Goal: Obtain resource: Download file/media

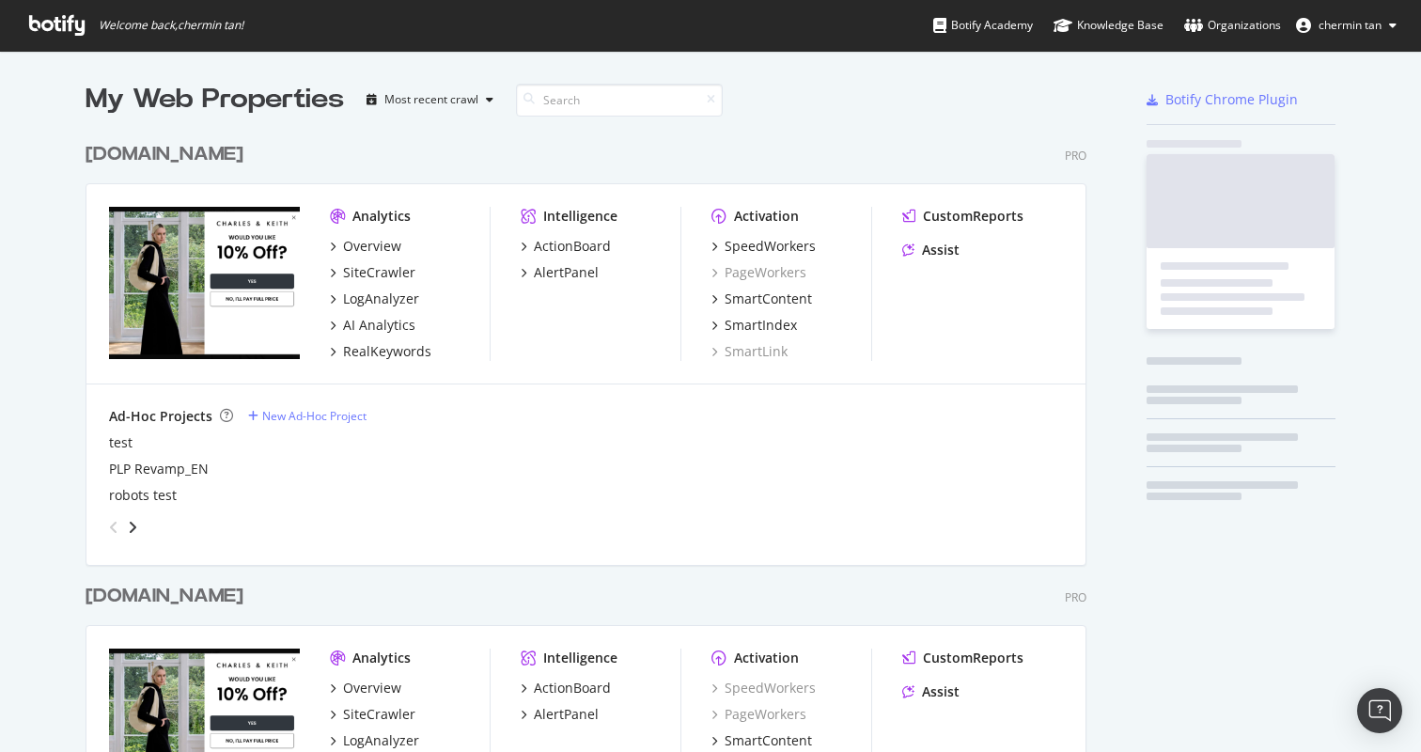
scroll to position [1112, 1002]
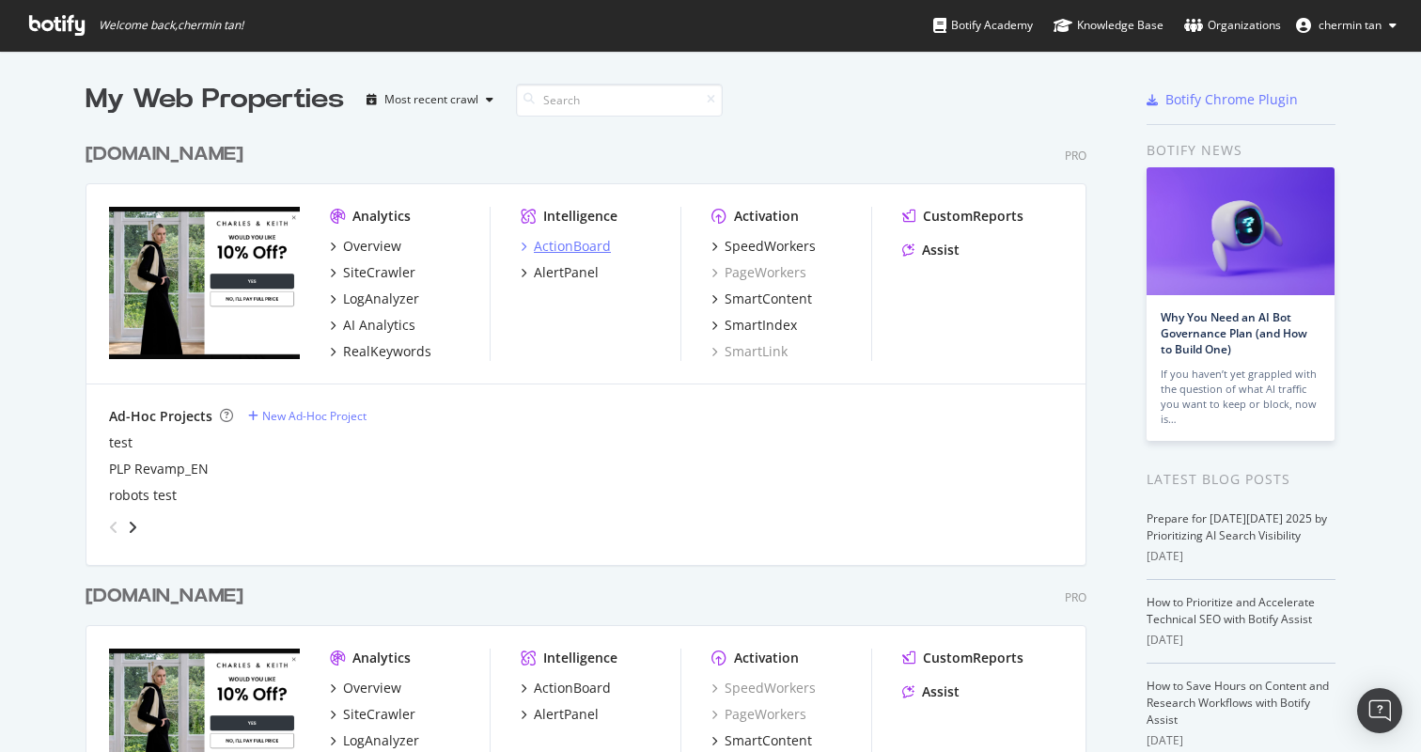
click at [590, 252] on div "ActionBoard" at bounding box center [572, 246] width 77 height 19
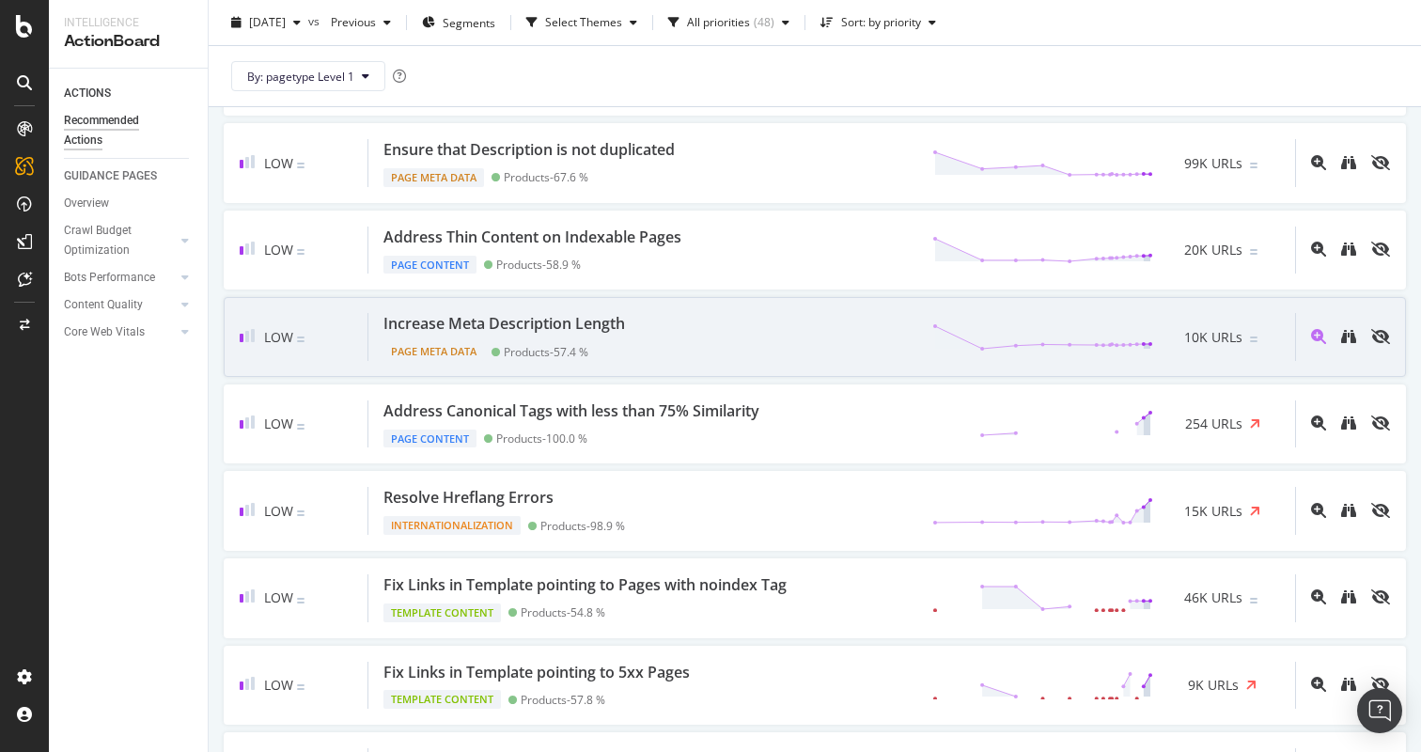
scroll to position [1065, 0]
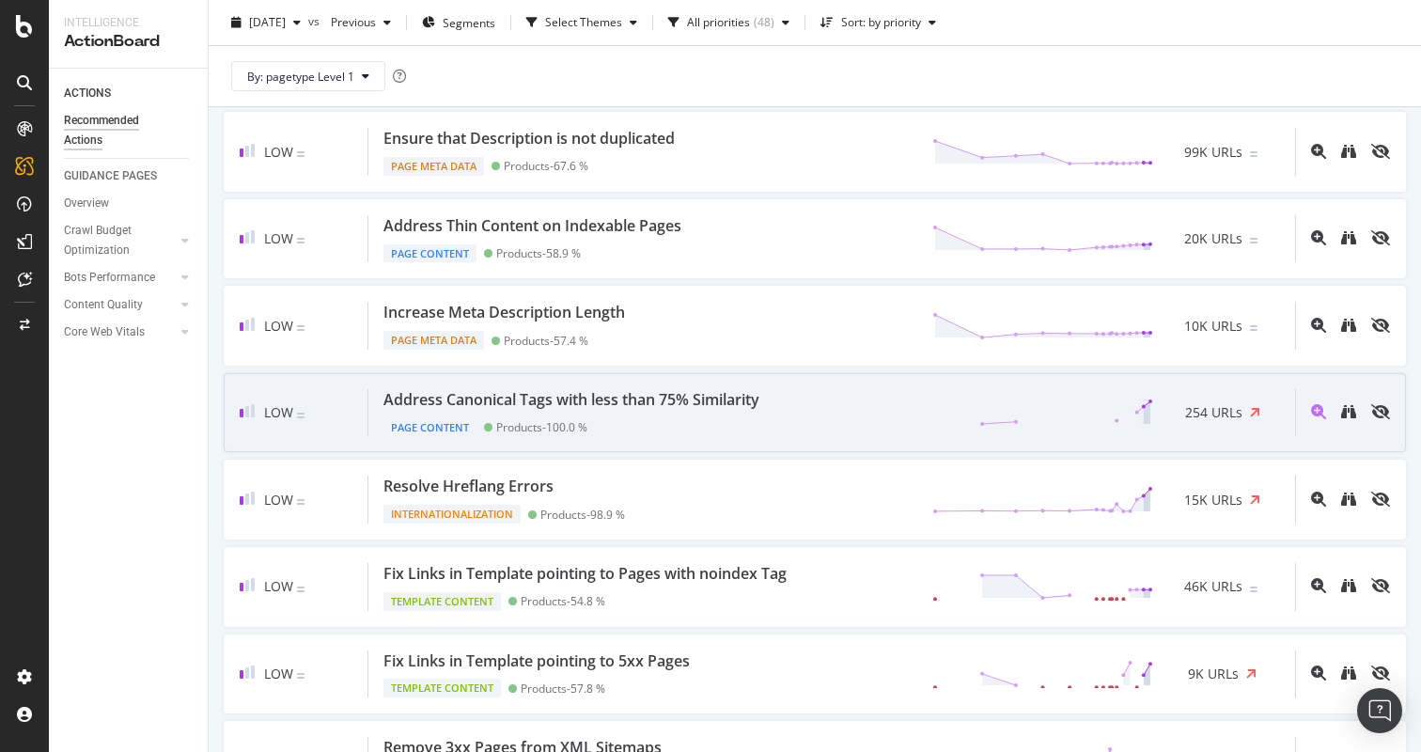
click at [804, 416] on div "Address Canonical Tags with less than 75% Similarity Page Content Products - 10…" at bounding box center [831, 413] width 927 height 48
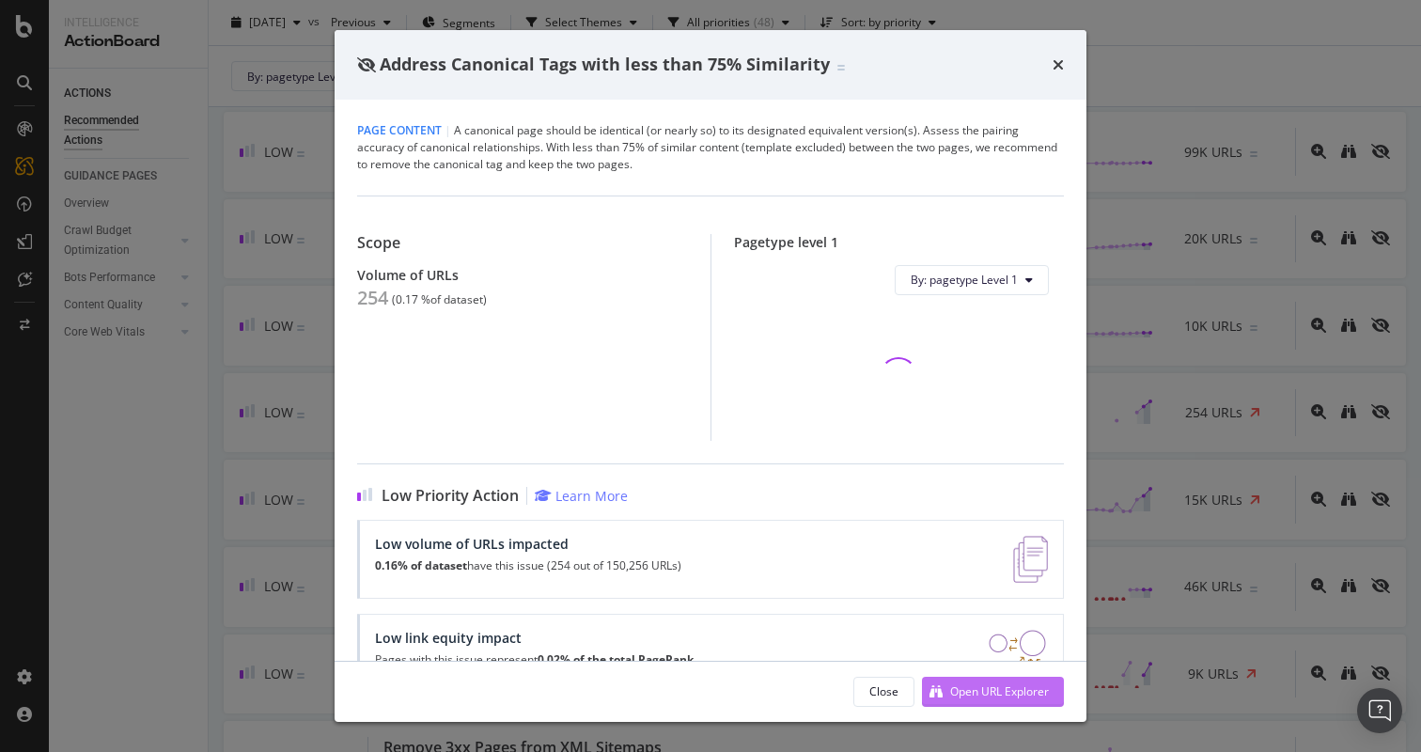
click at [976, 678] on div "Open URL Explorer" at bounding box center [985, 692] width 127 height 28
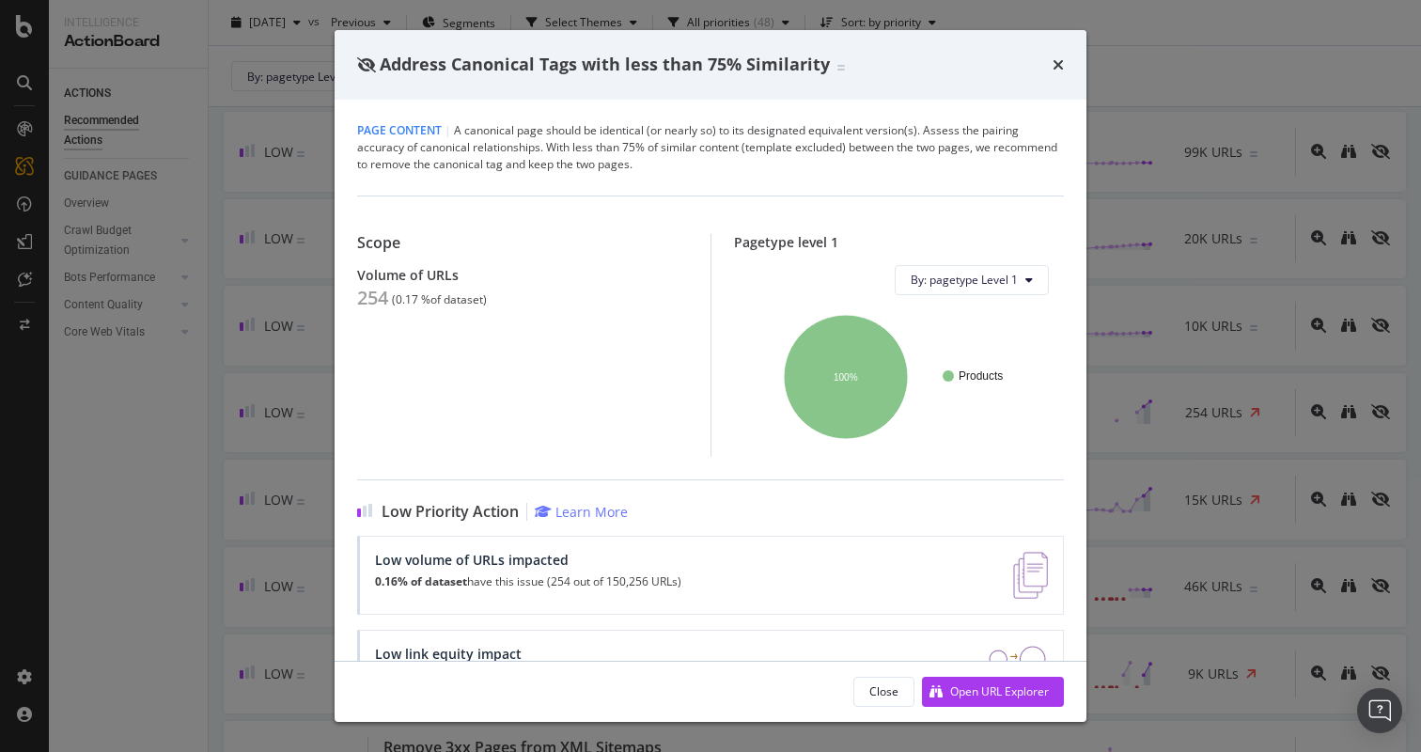
click at [186, 557] on div "Address Canonical Tags with less than 75% Similarity Page Content | A canonical…" at bounding box center [710, 376] width 1421 height 752
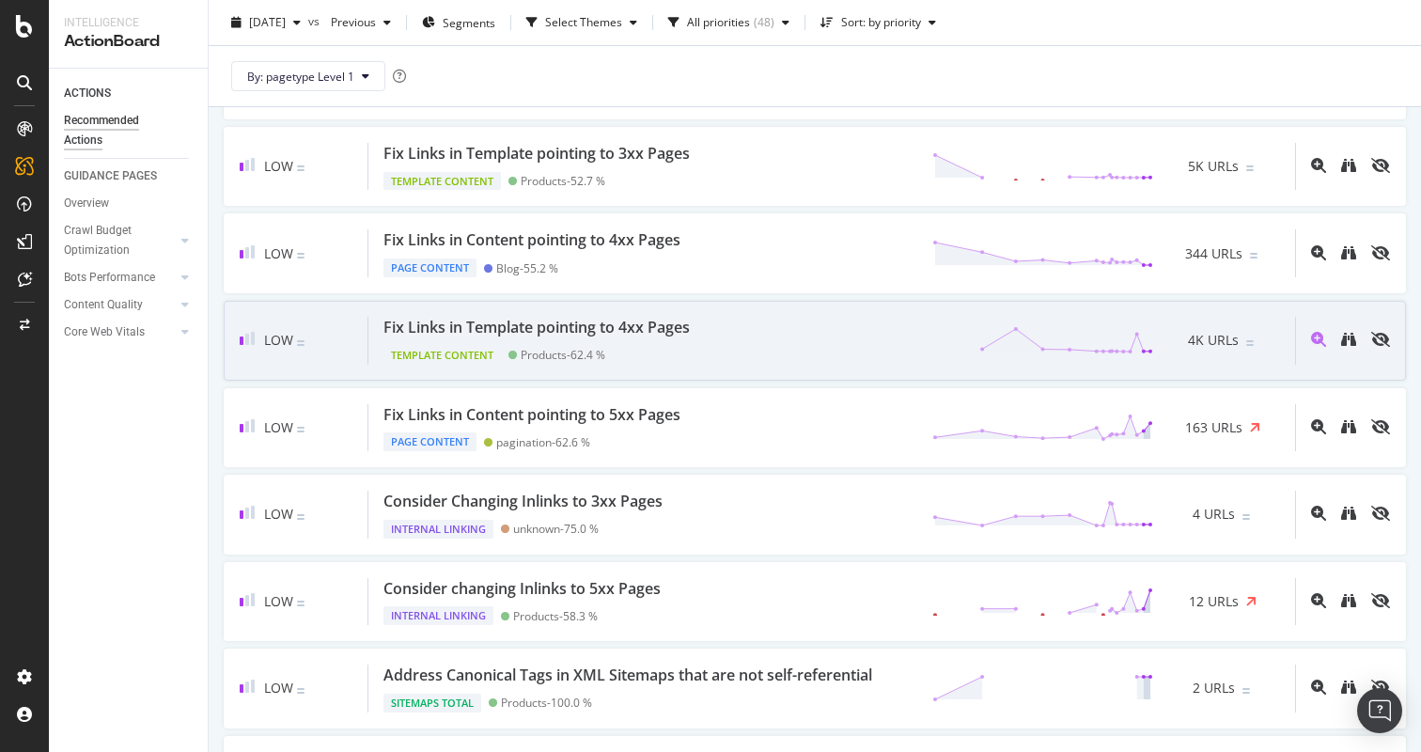
scroll to position [2092, 0]
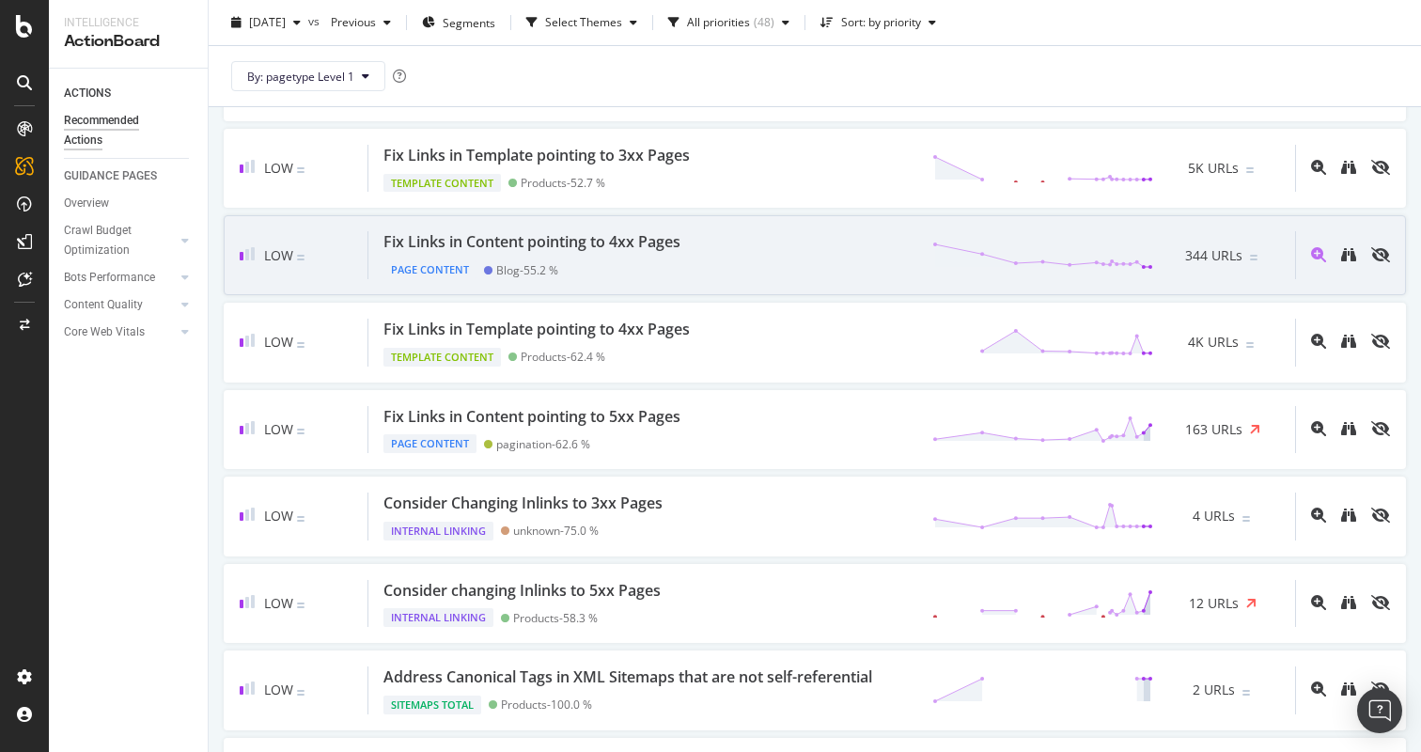
click at [585, 248] on div "Fix Links in Content pointing to 4xx Pages" at bounding box center [531, 242] width 297 height 22
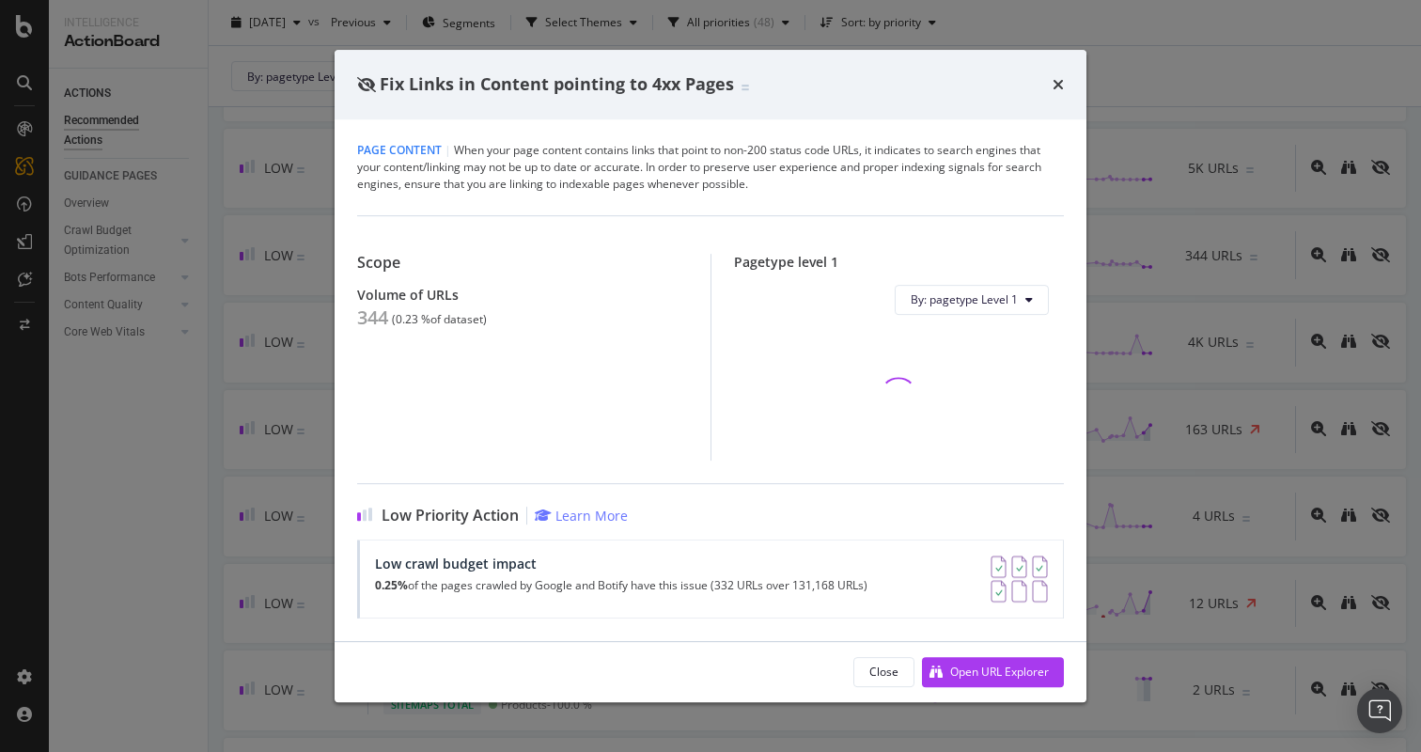
click at [1068, 82] on div "Fix Links in Content pointing to 4xx Pages" at bounding box center [711, 85] width 752 height 70
click at [1060, 78] on icon "times" at bounding box center [1058, 84] width 11 height 15
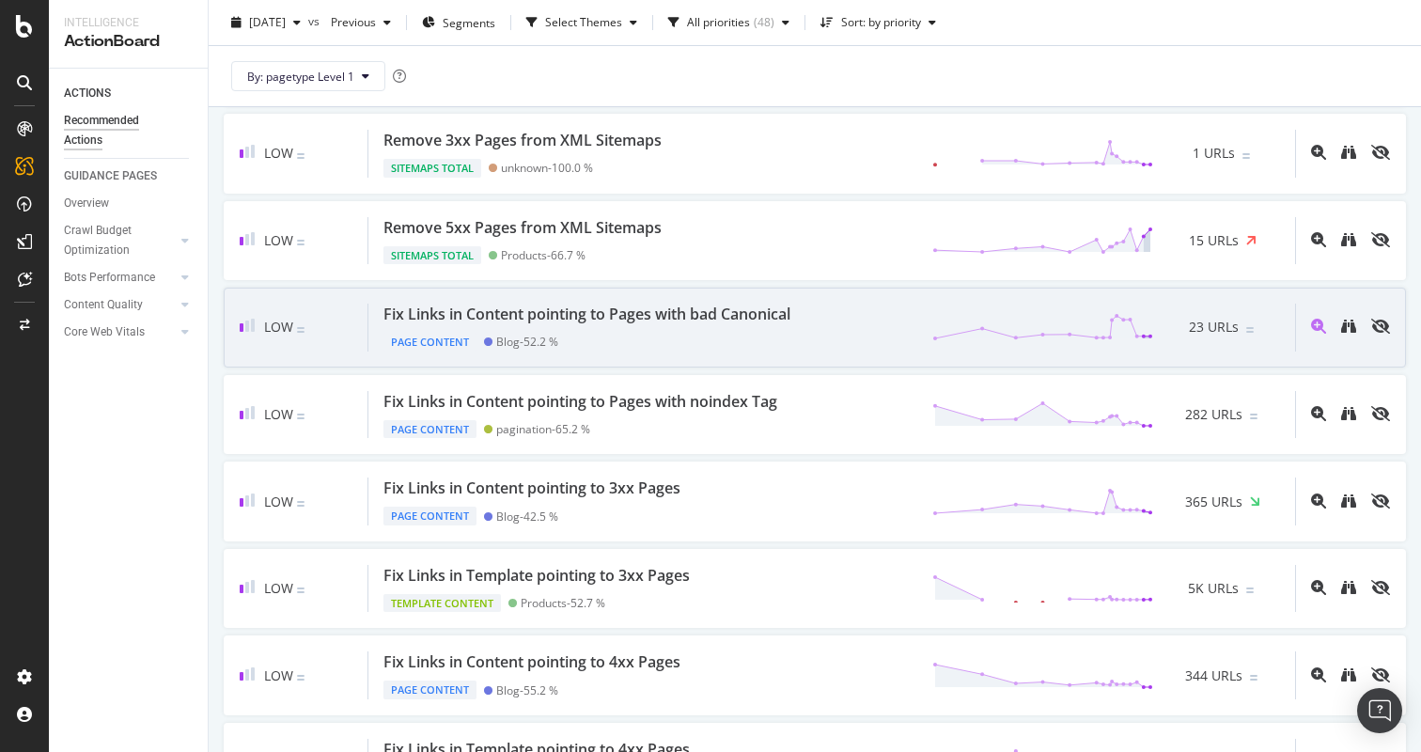
scroll to position [2023, 0]
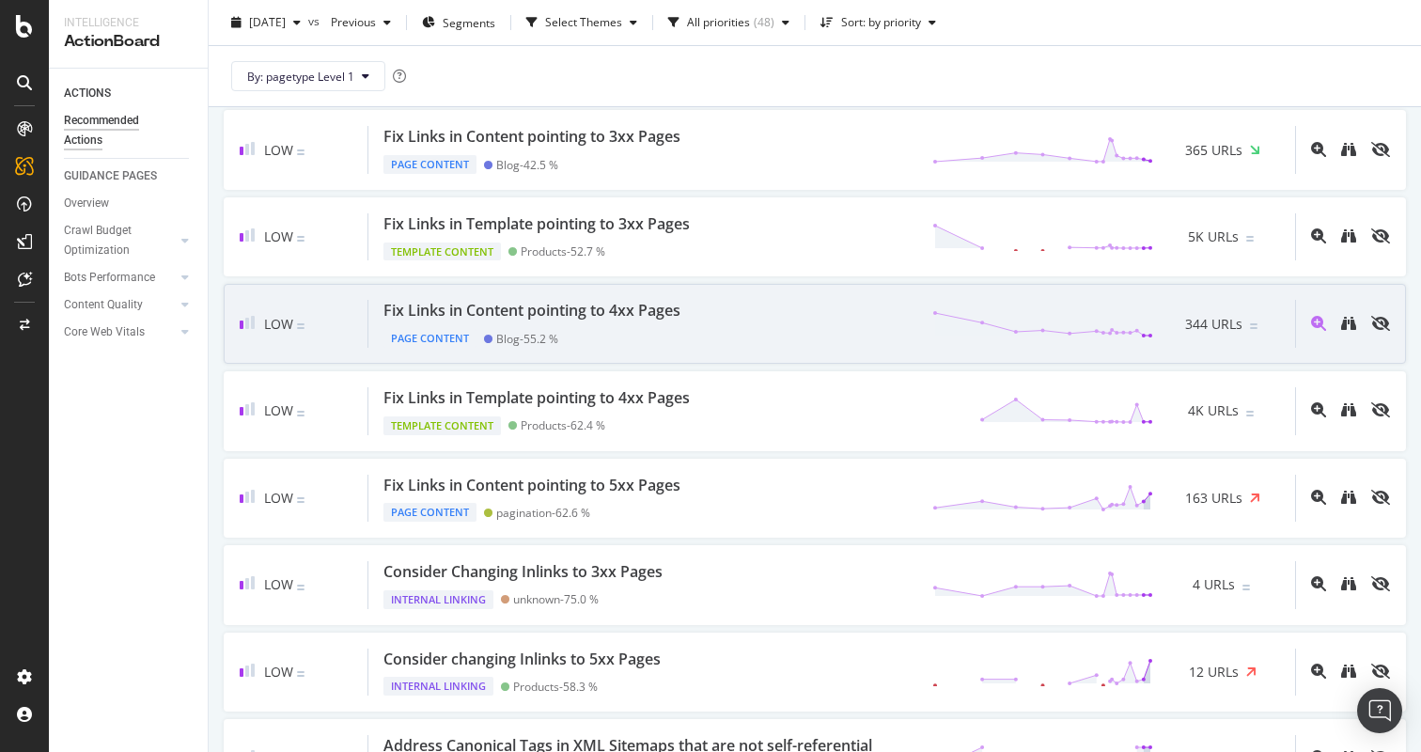
click at [665, 333] on div "Page Content Blog - 55.2 %" at bounding box center [535, 334] width 304 height 26
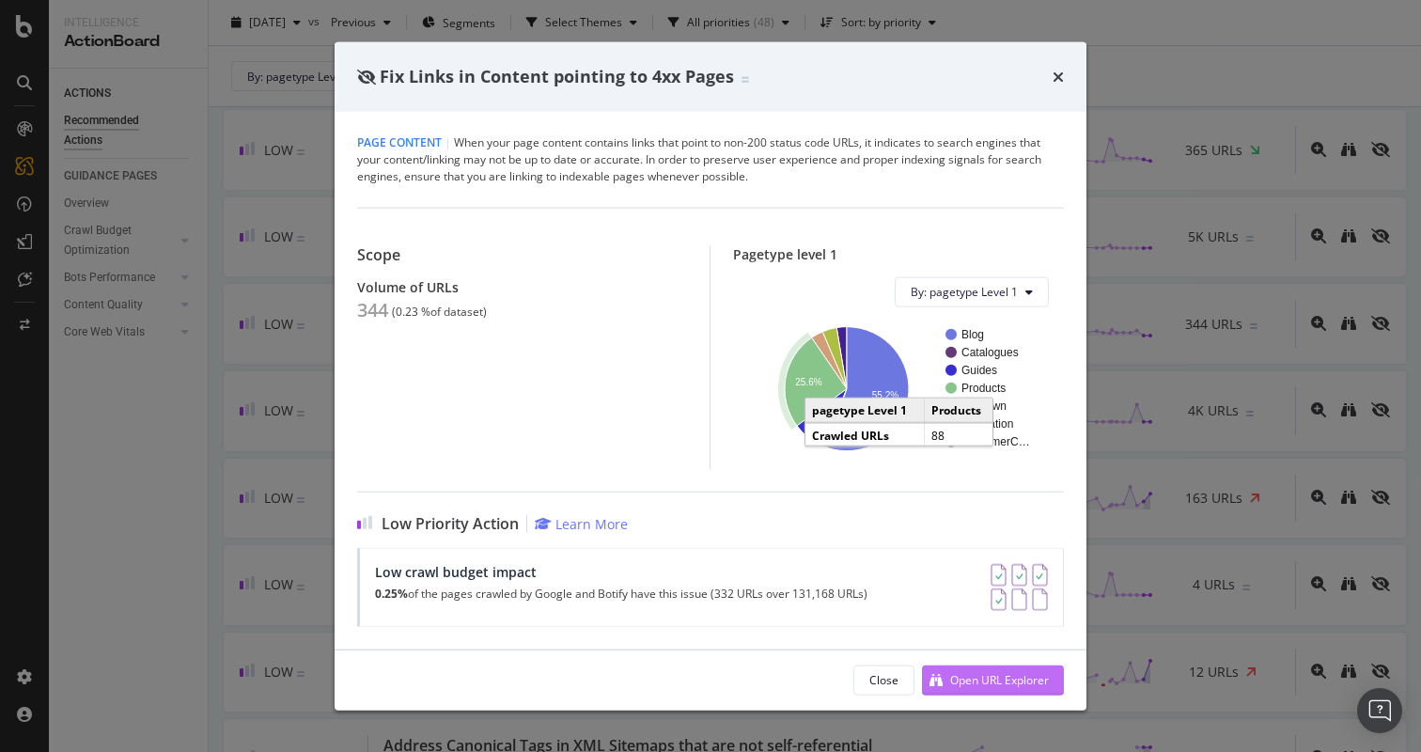
click at [969, 673] on div "Open URL Explorer" at bounding box center [999, 680] width 99 height 16
click at [1250, 284] on div "Fix Links in Content pointing to 4xx Pages Page Content | When your page conten…" at bounding box center [710, 376] width 1421 height 752
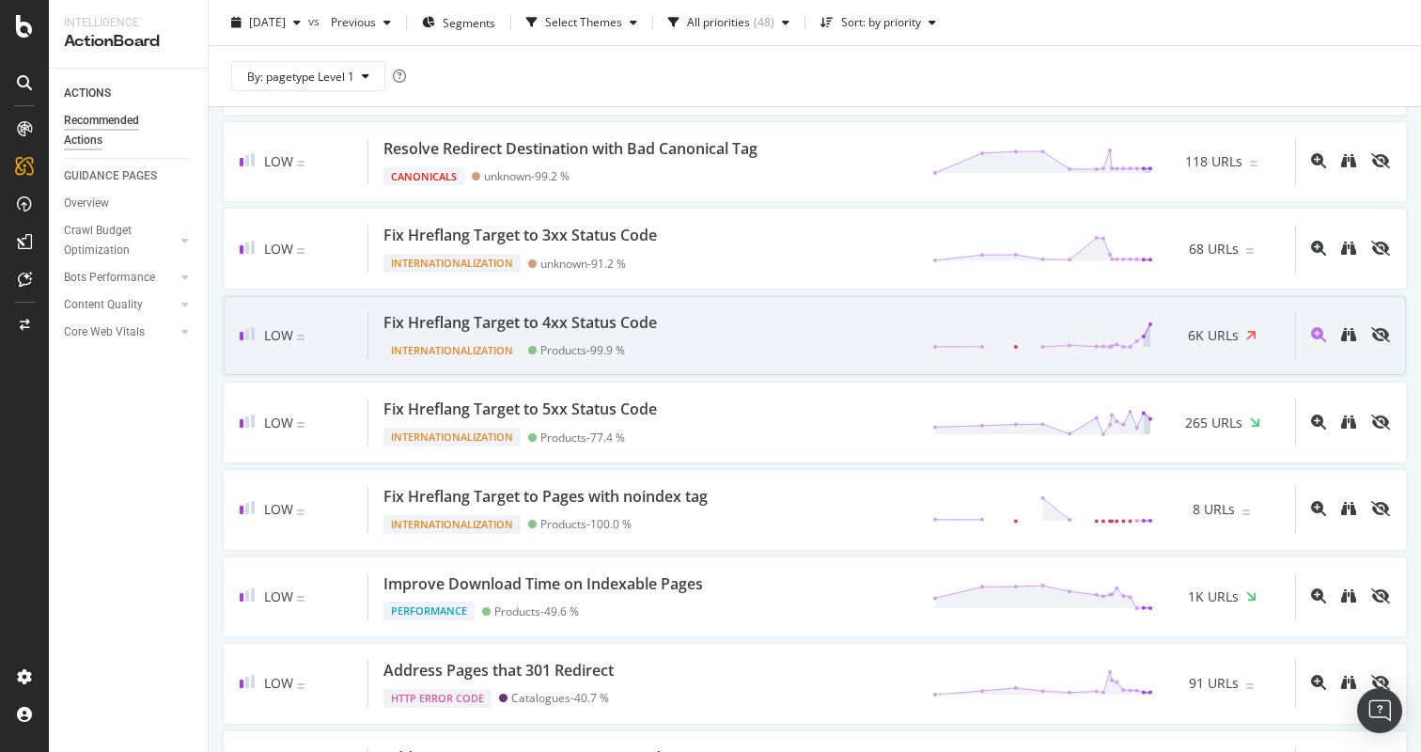
scroll to position [2883, 0]
click at [681, 346] on div "Fix Hreflang Target to 4xx Status Code Internationalization Products - 99.9 % 6…" at bounding box center [831, 334] width 927 height 48
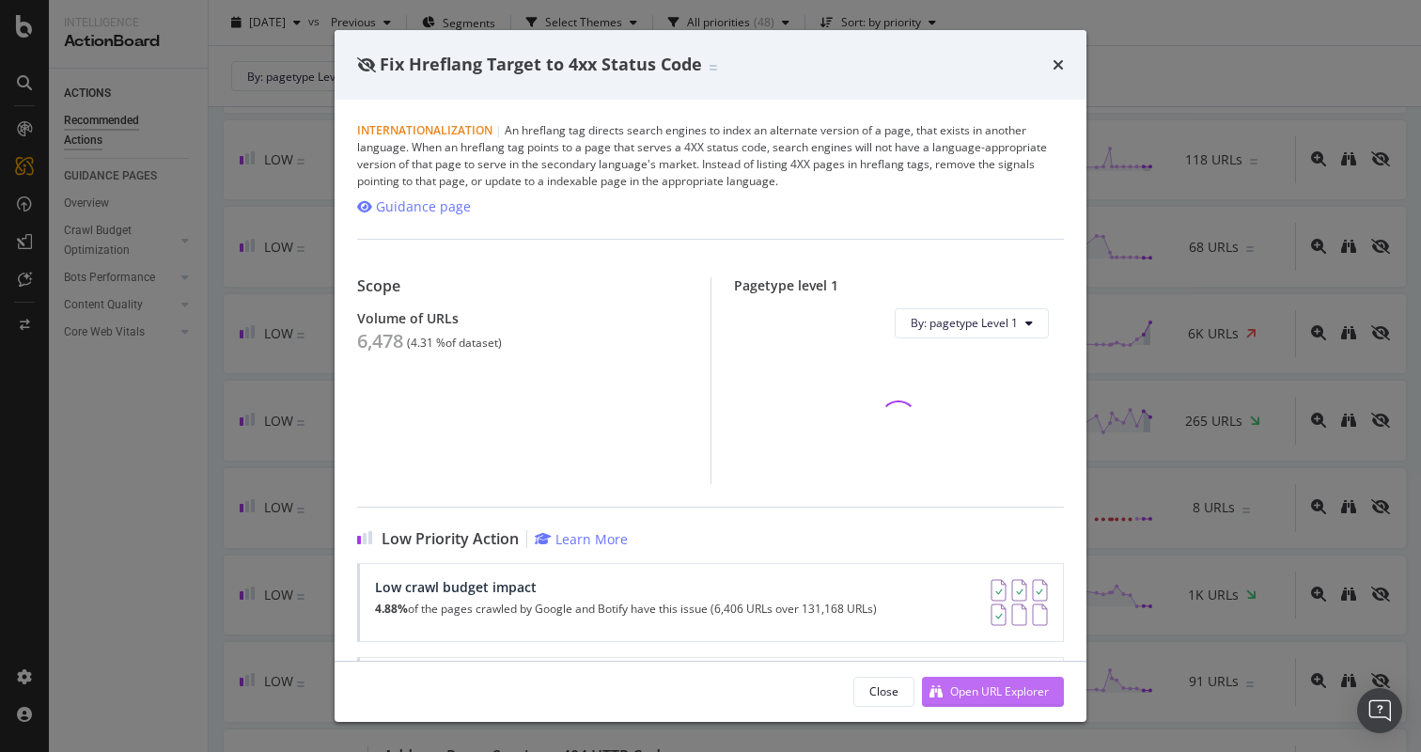
click at [968, 689] on div "Open URL Explorer" at bounding box center [999, 691] width 99 height 16
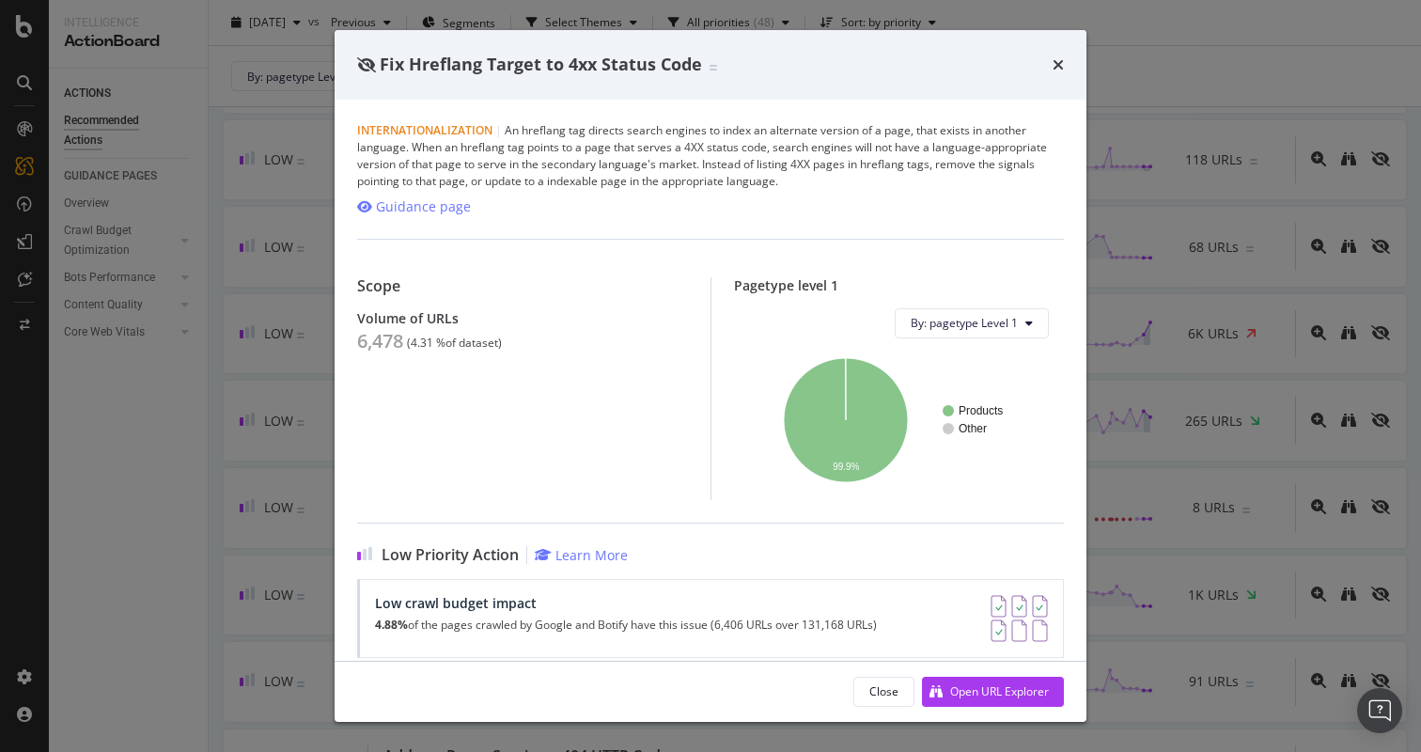
click at [1216, 309] on div "Fix Hreflang Target to 4xx Status Code Internationalization | An hreflang tag d…" at bounding box center [710, 376] width 1421 height 752
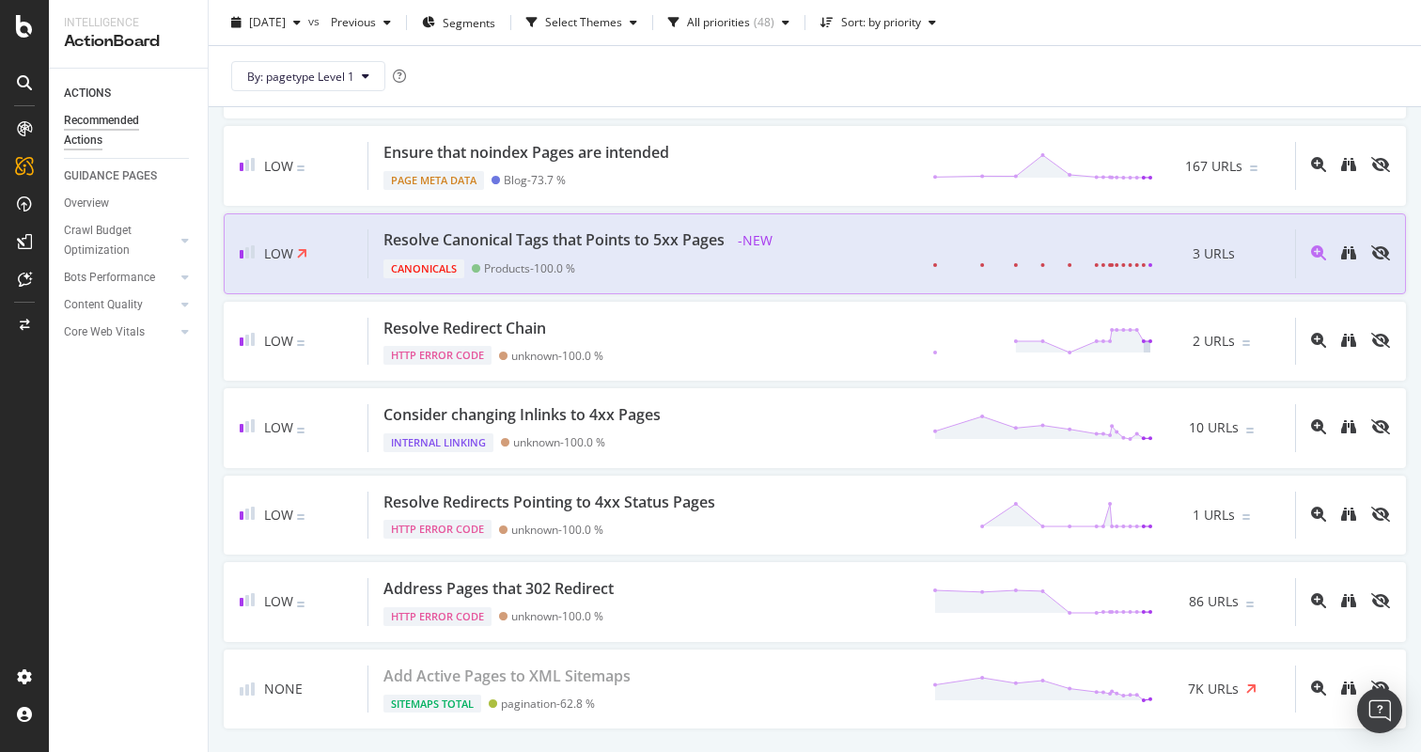
scroll to position [3752, 0]
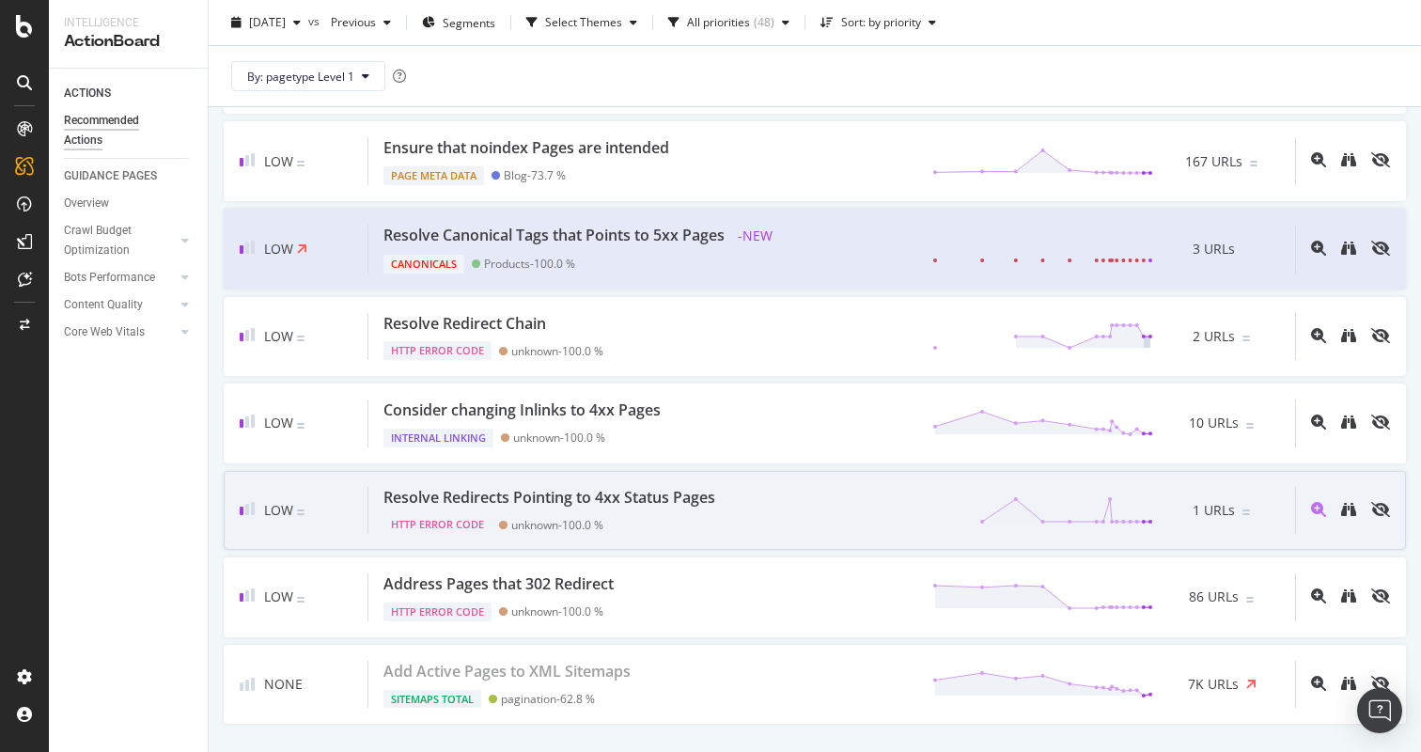
click at [555, 523] on div "unknown - 100.0 %" at bounding box center [557, 525] width 92 height 14
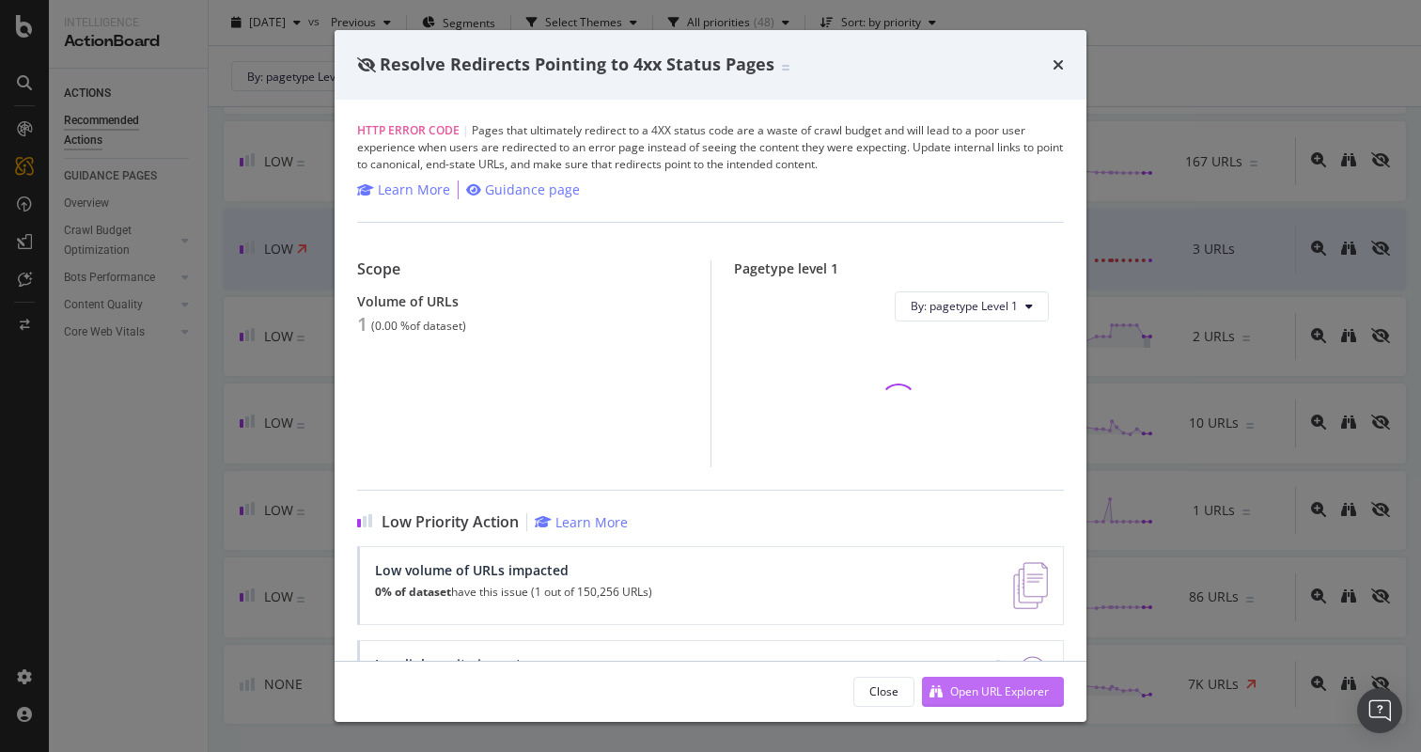
click at [1033, 685] on div "Open URL Explorer" at bounding box center [999, 691] width 99 height 16
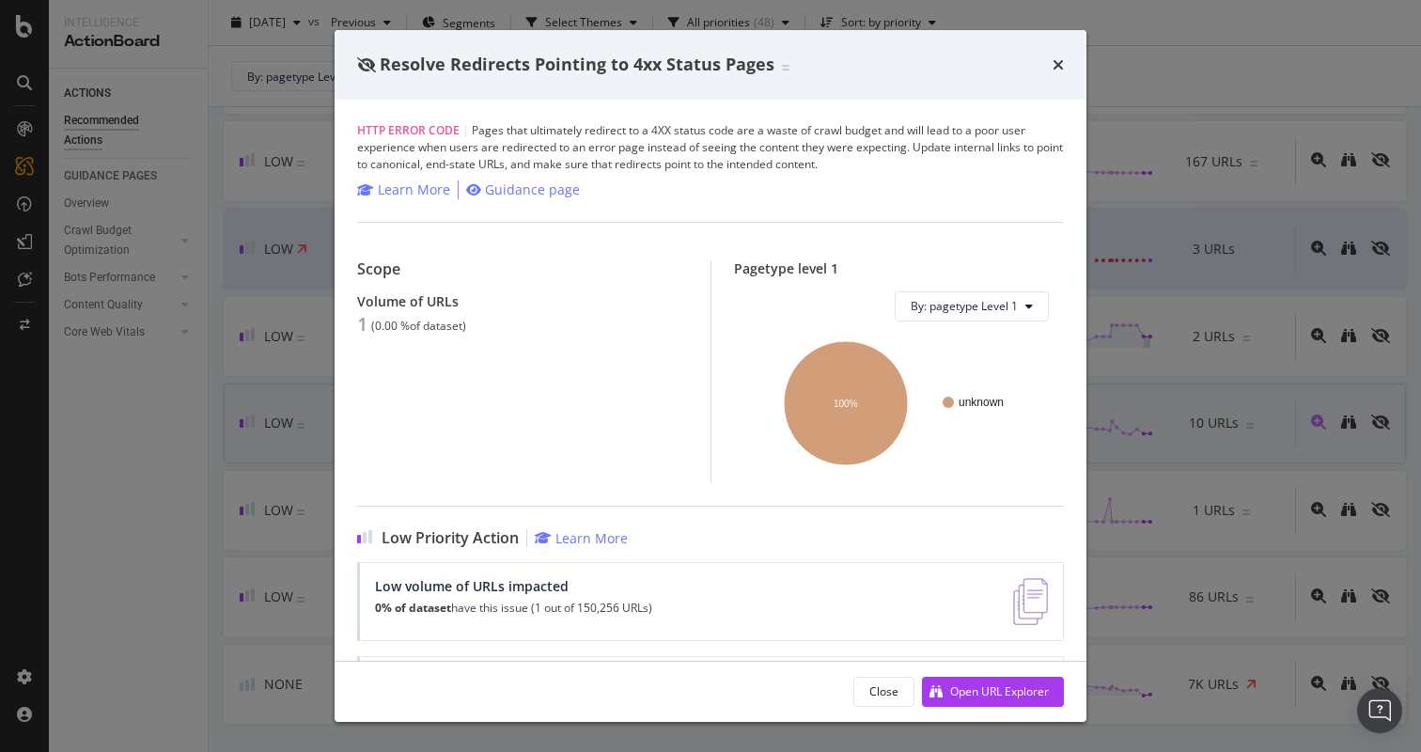
scroll to position [4, 0]
click at [1220, 424] on div "Resolve Redirects Pointing to 4xx Status Pages HTTP Error Code | Pages that ult…" at bounding box center [710, 376] width 1421 height 752
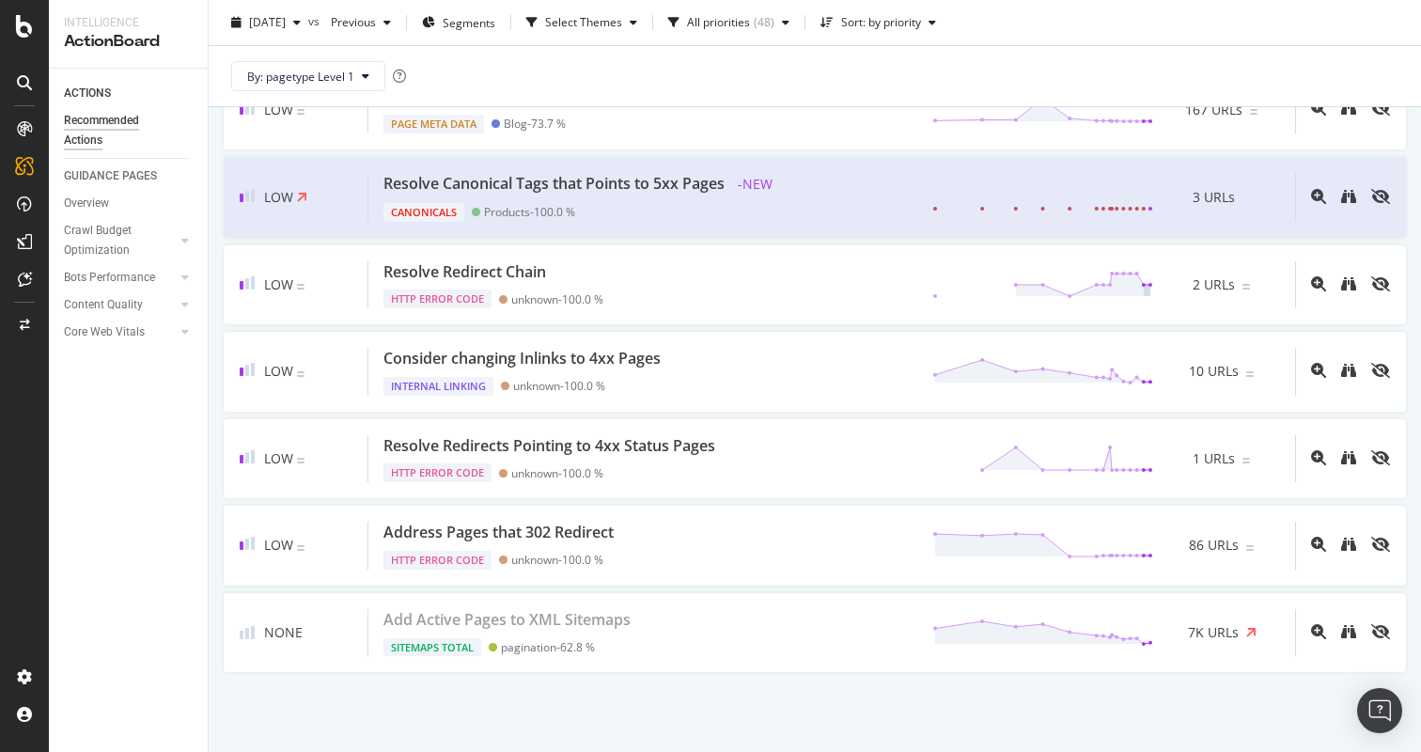
scroll to position [3805, 0]
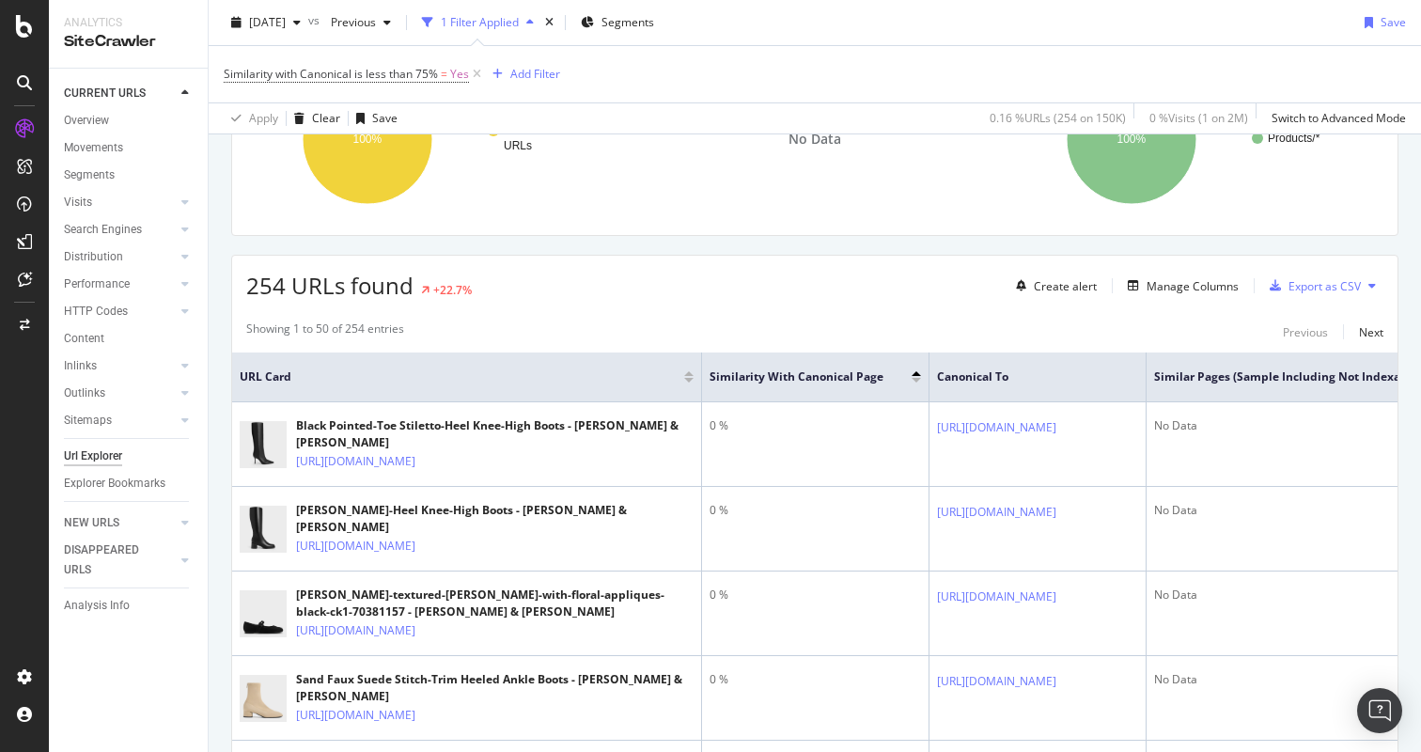
scroll to position [339, 0]
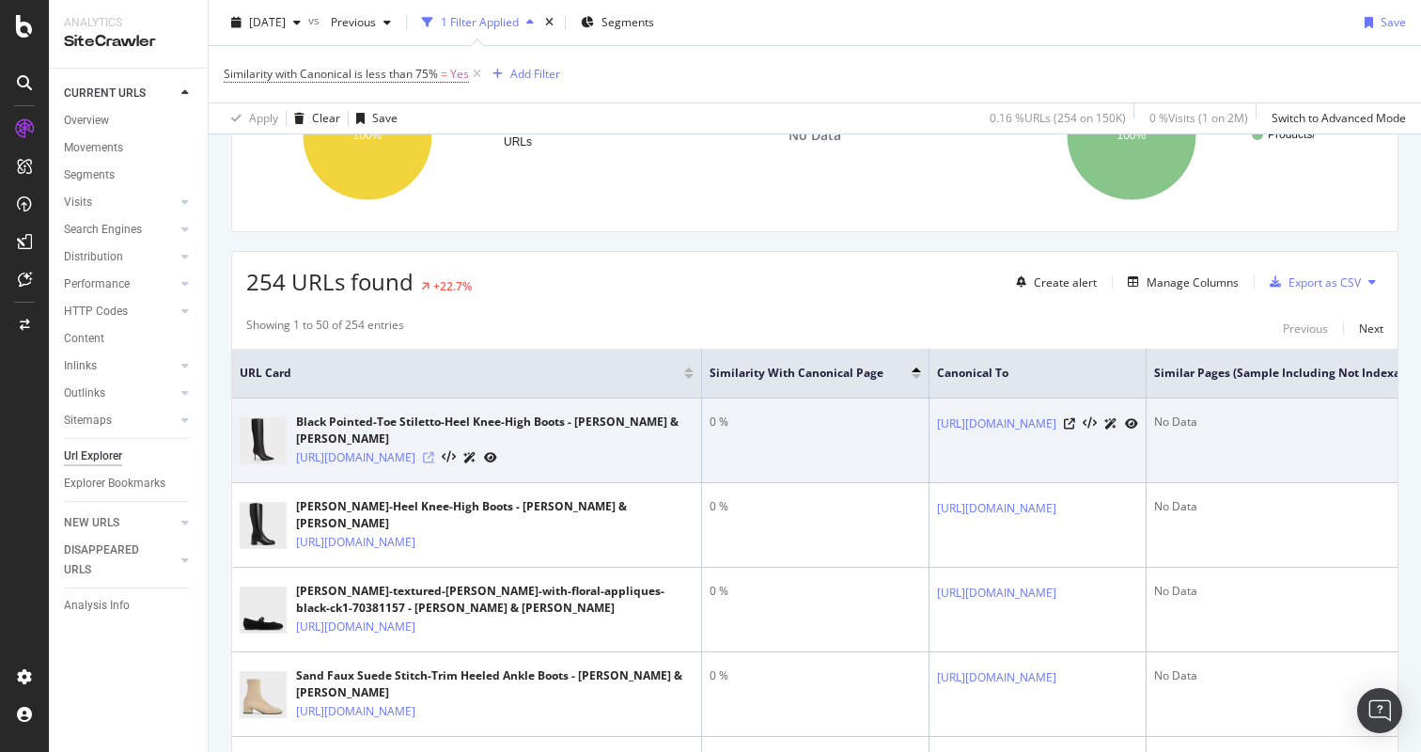
click at [434, 463] on icon at bounding box center [428, 457] width 11 height 11
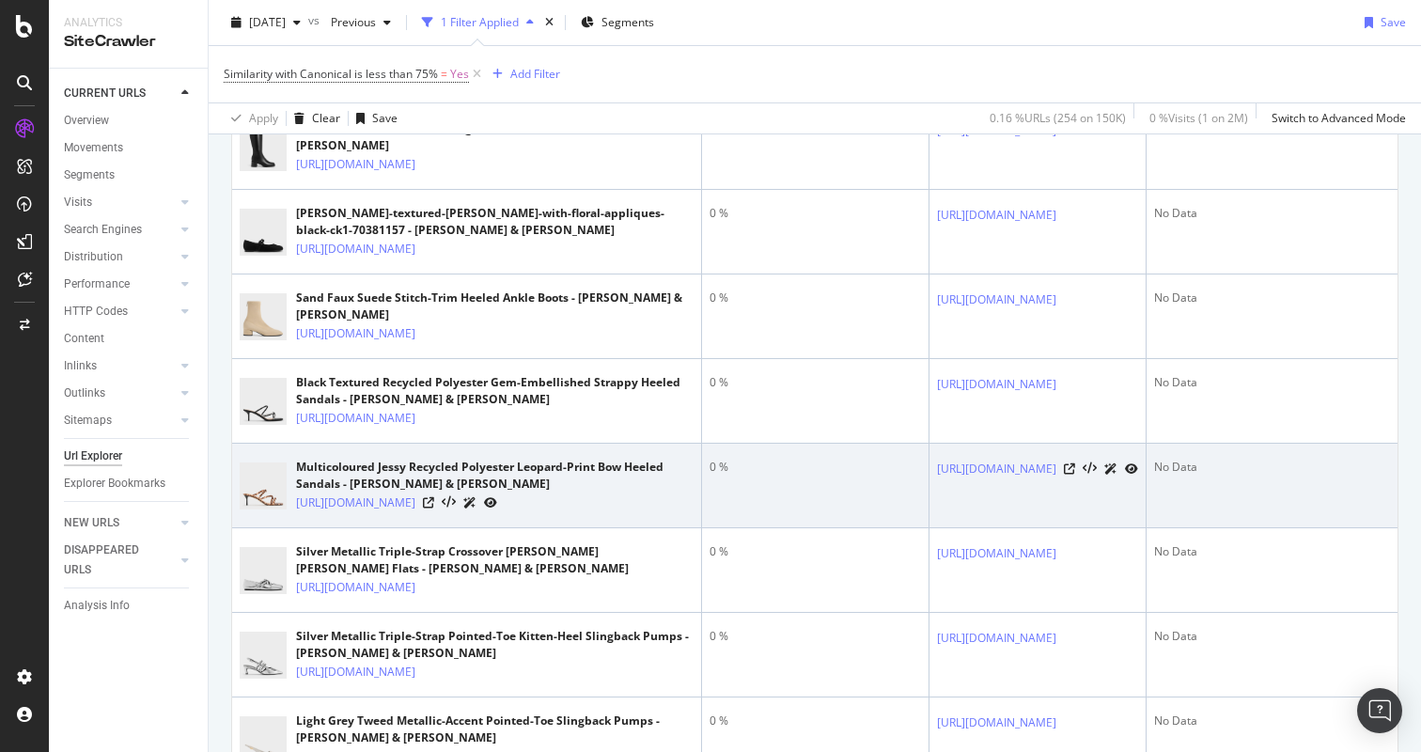
scroll to position [857, 0]
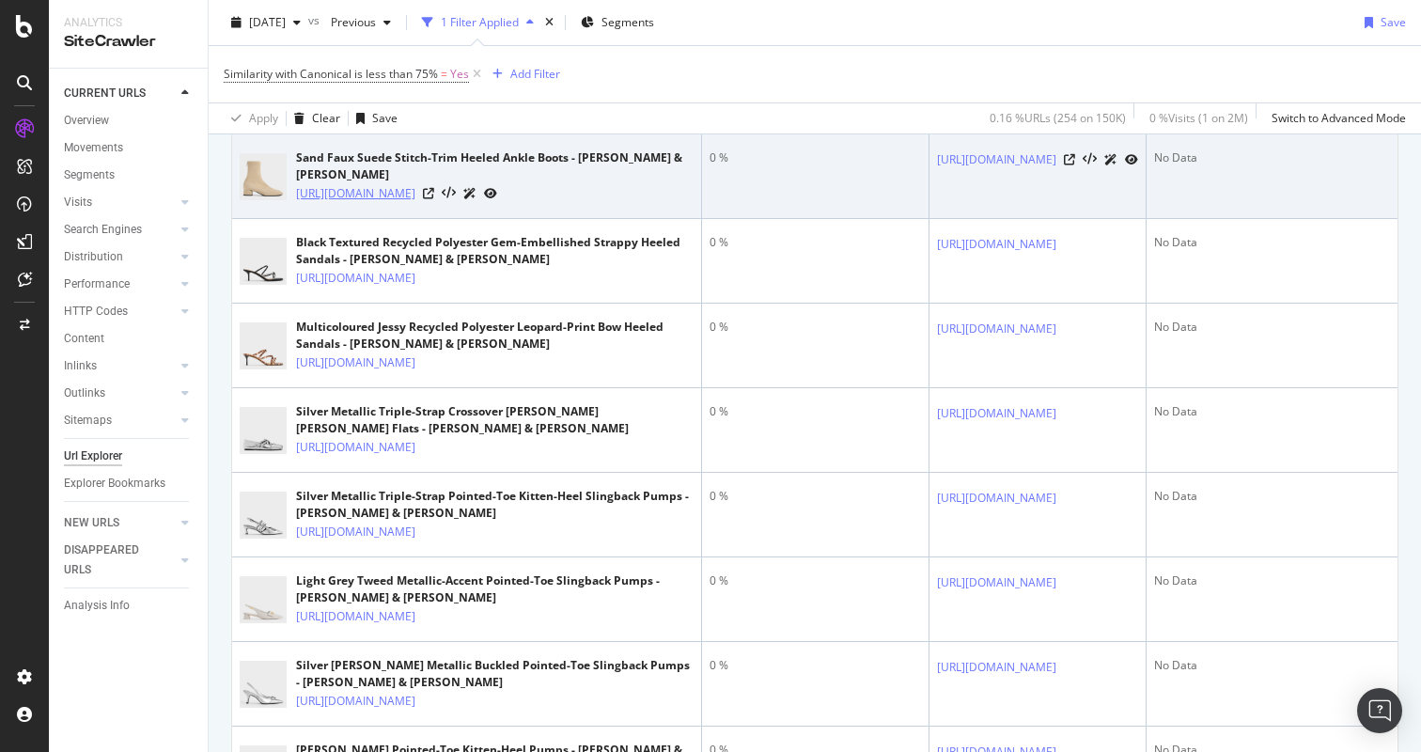
click at [415, 203] on link "https://www.charleskeith.com/om/CK1-90920149_SAND_41.html" at bounding box center [355, 193] width 119 height 19
click at [434, 199] on icon at bounding box center [428, 193] width 11 height 11
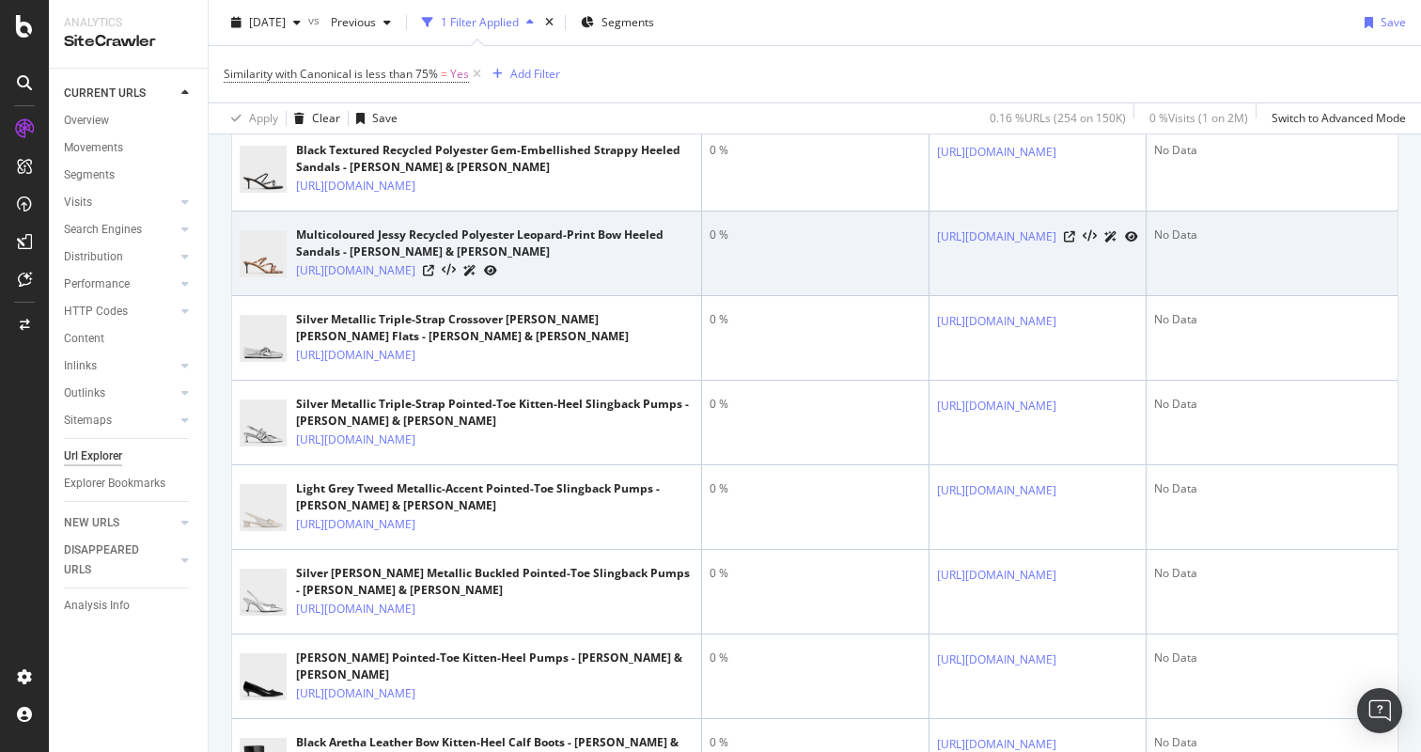
scroll to position [956, 0]
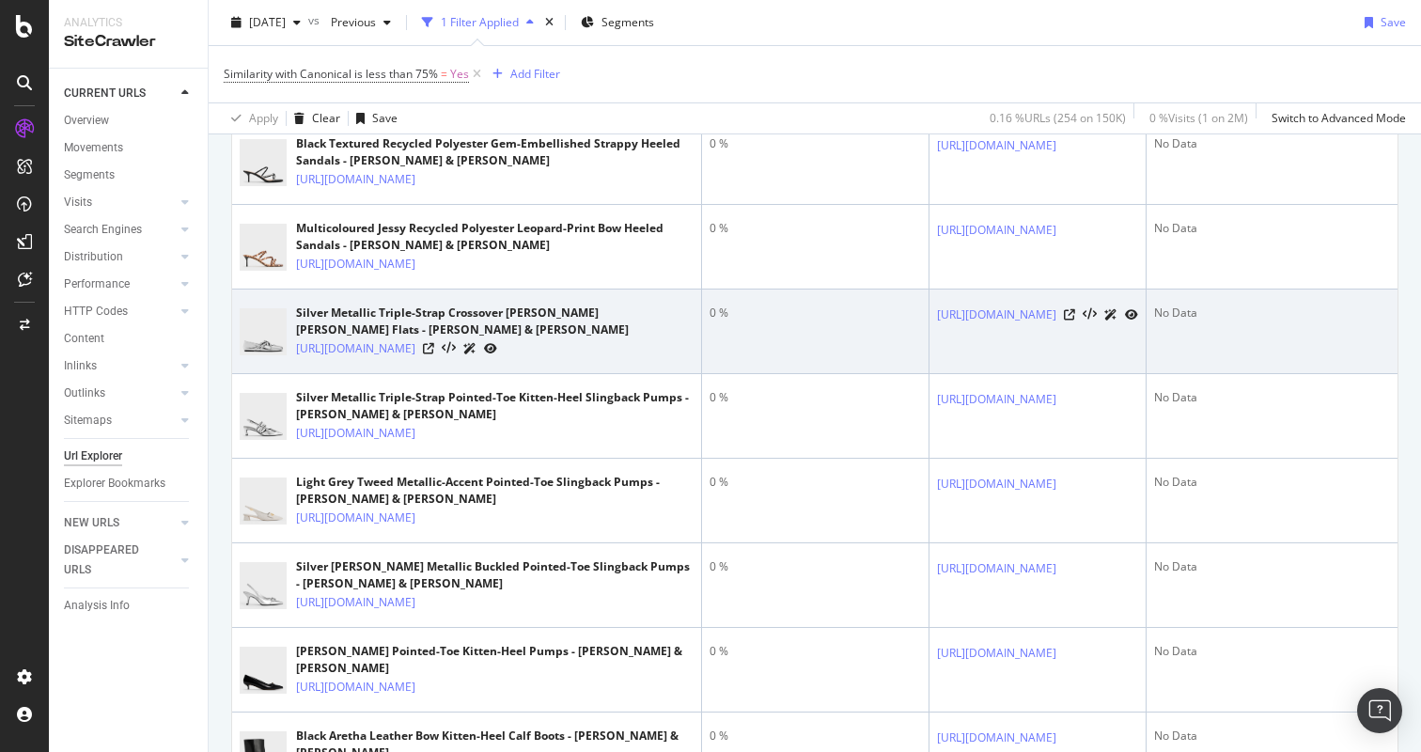
click at [497, 358] on div at bounding box center [460, 348] width 74 height 20
click at [434, 354] on icon at bounding box center [428, 348] width 11 height 11
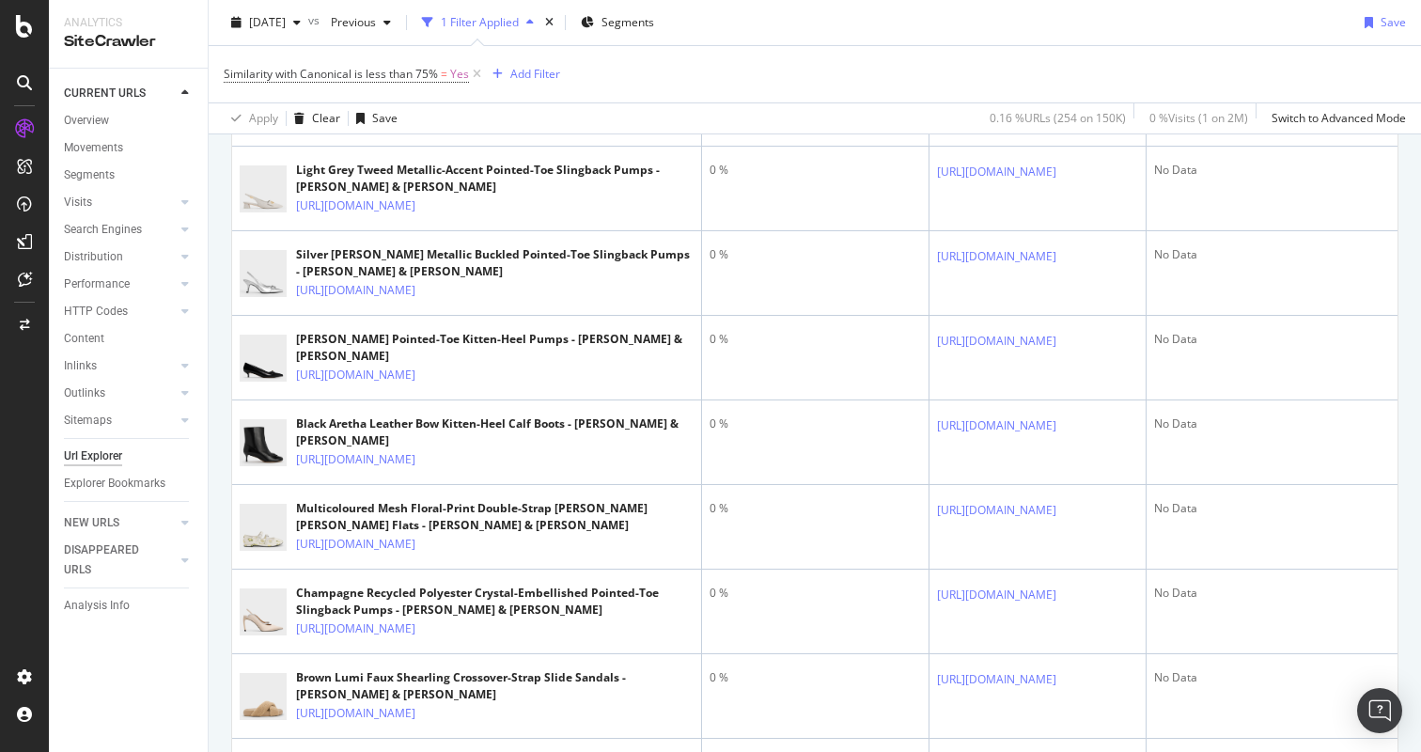
scroll to position [1353, 0]
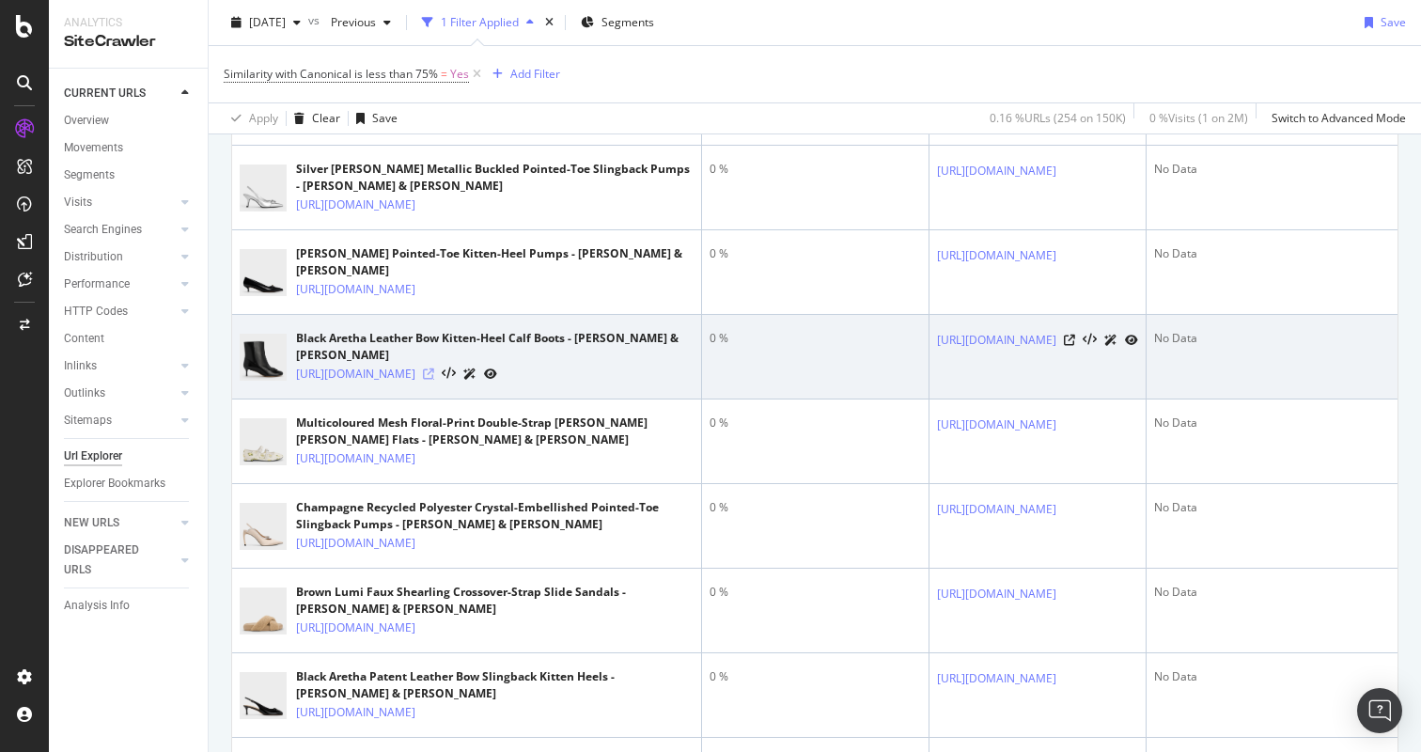
click at [434, 380] on icon at bounding box center [428, 373] width 11 height 11
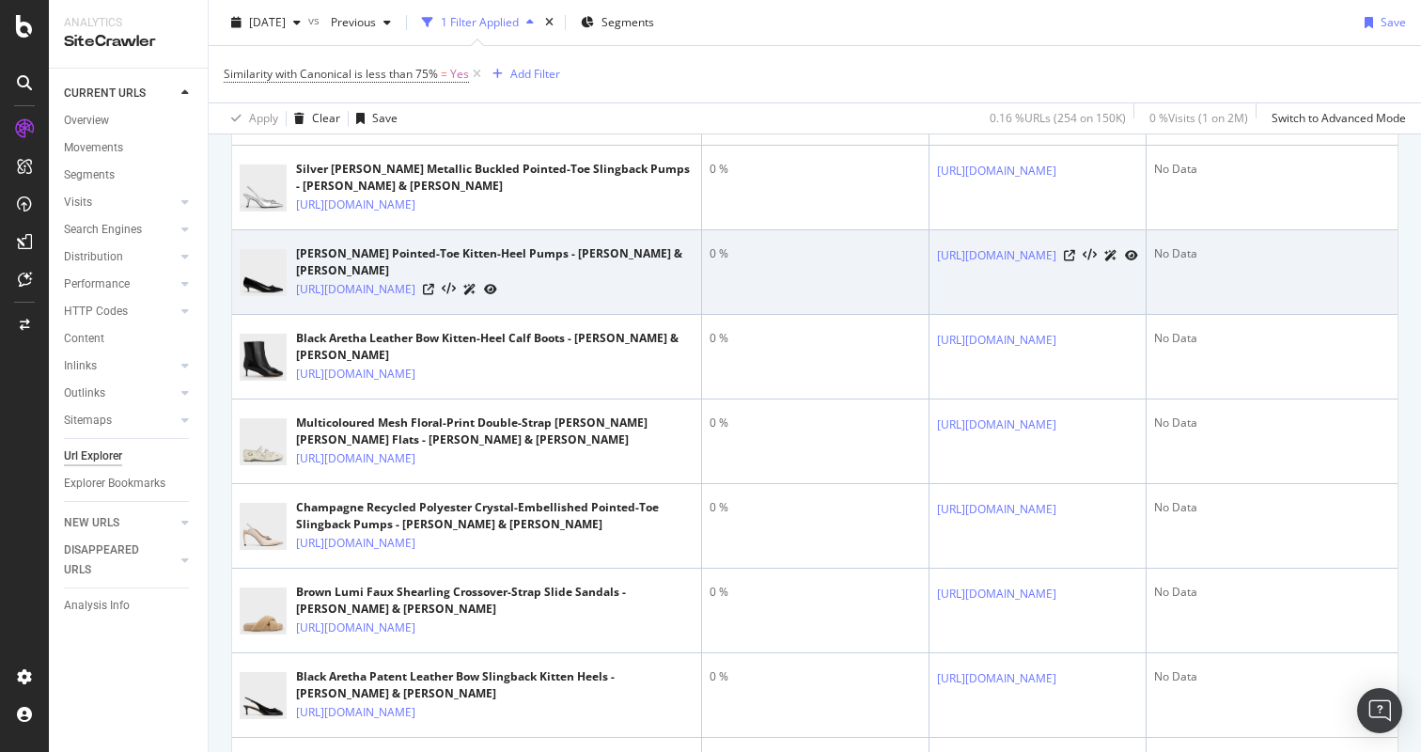
scroll to position [485, 0]
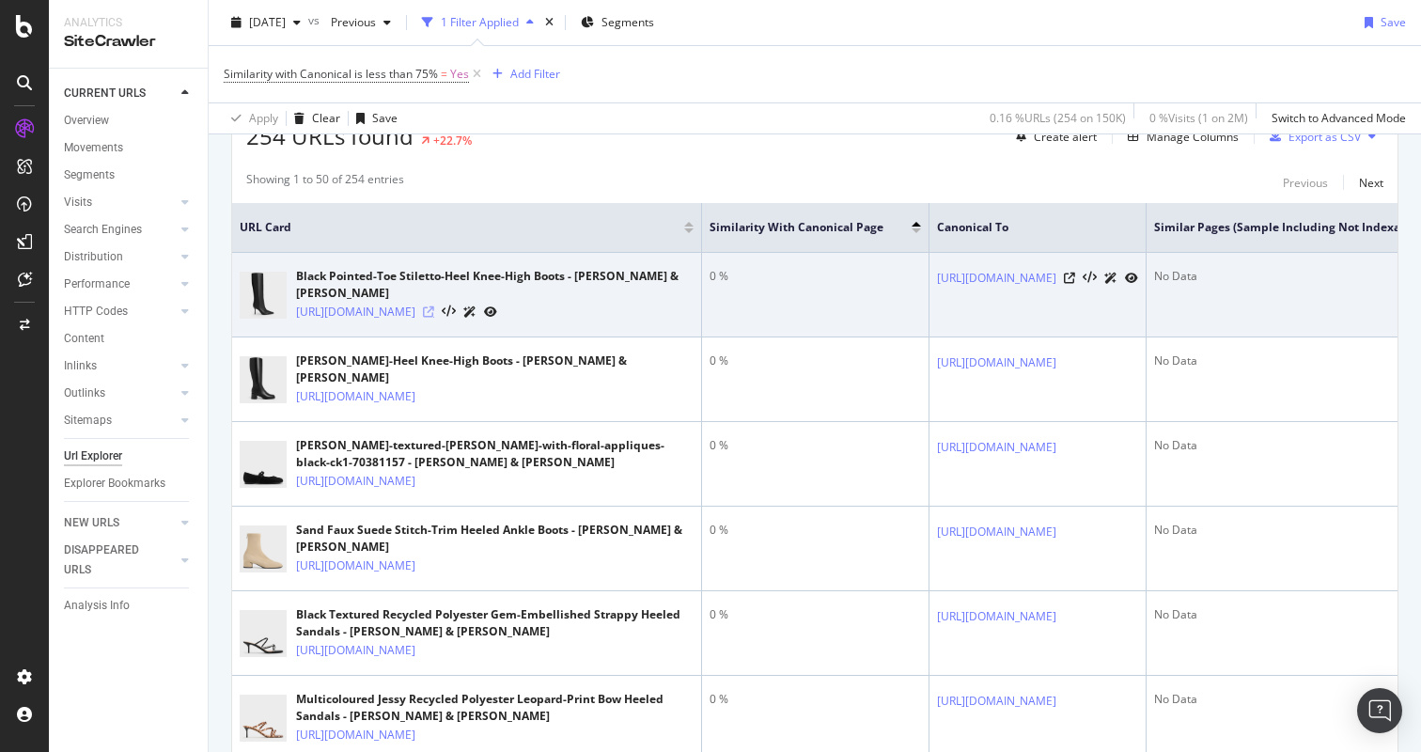
click at [434, 317] on icon at bounding box center [428, 311] width 11 height 11
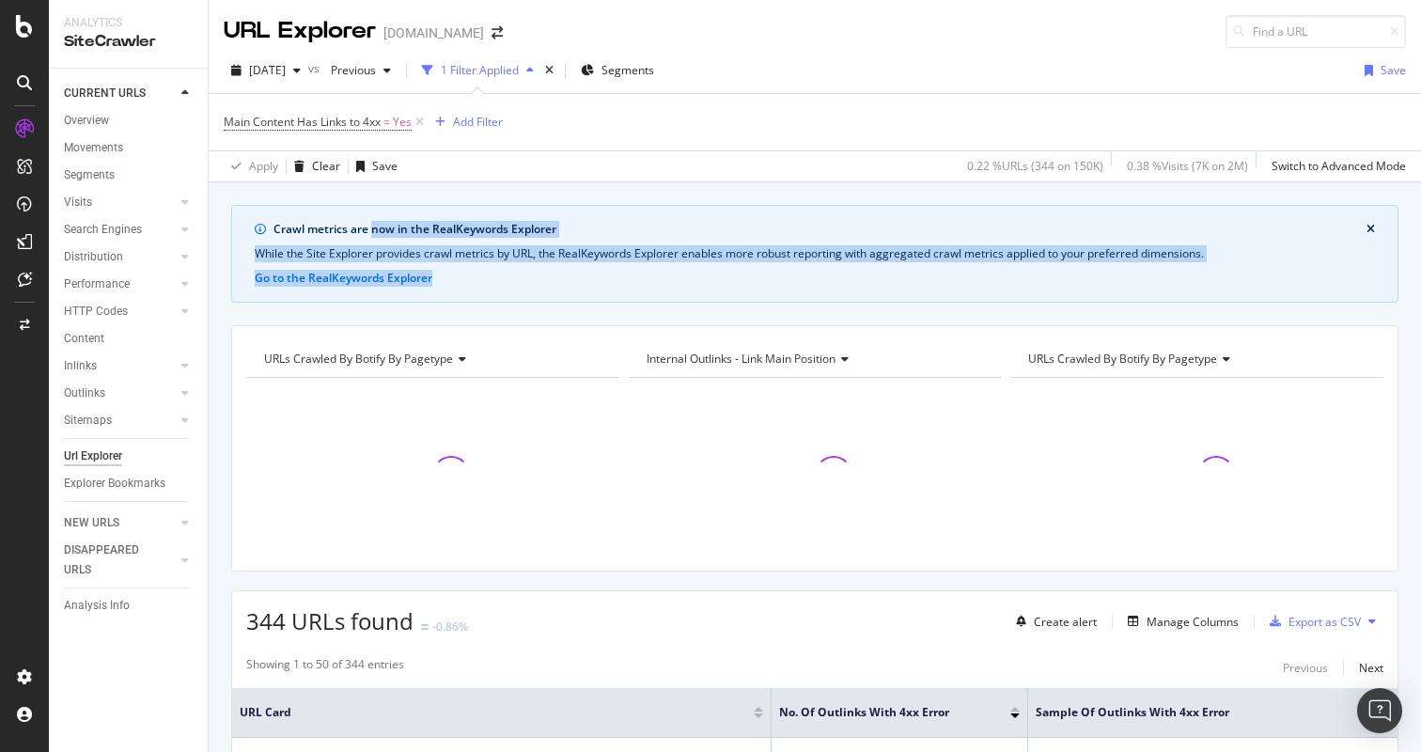
drag, startPoint x: 379, startPoint y: 232, endPoint x: 752, endPoint y: 287, distance: 377.1
click at [752, 287] on div "Crawl metrics are now in the RealKeywords Explorer While the Site Explorer prov…" at bounding box center [814, 254] width 1167 height 98
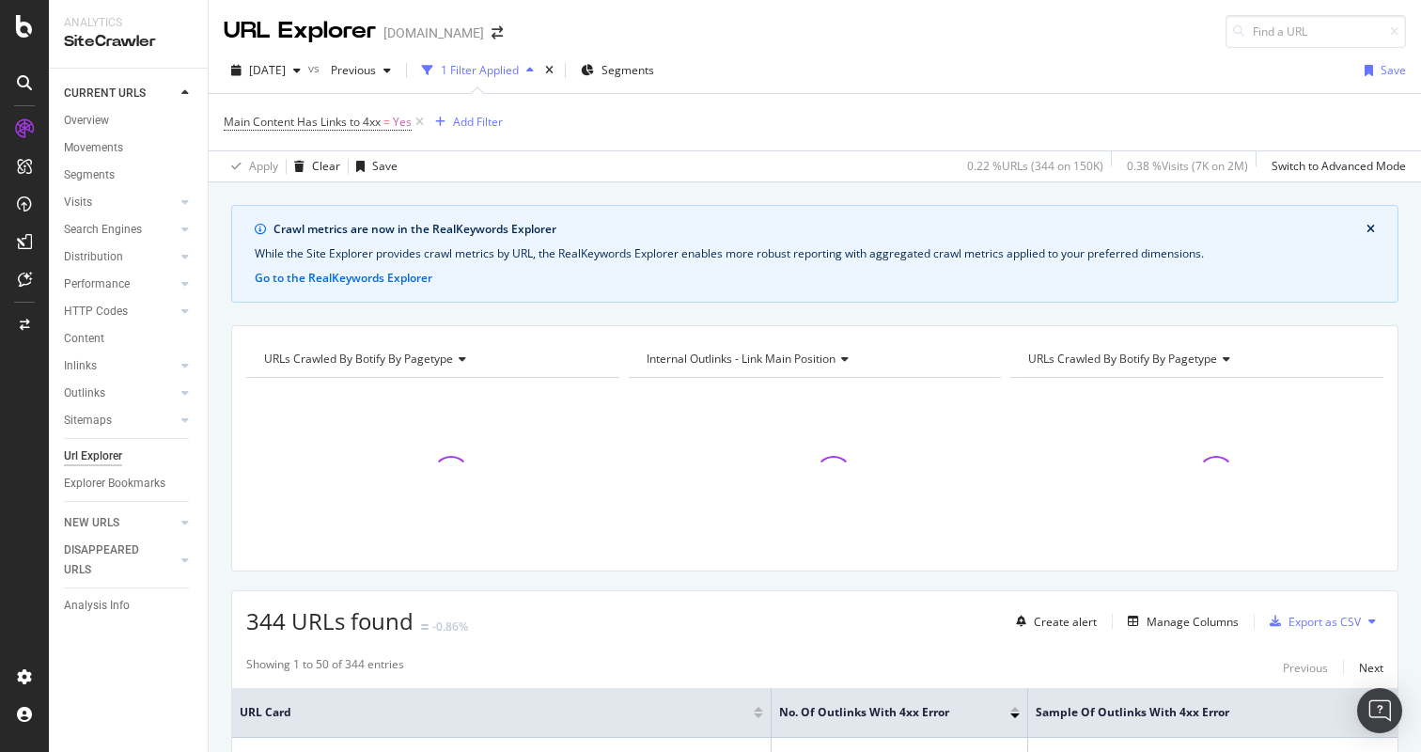
click at [752, 287] on div "Crawl metrics are now in the RealKeywords Explorer While the Site Explorer prov…" at bounding box center [814, 254] width 1167 height 98
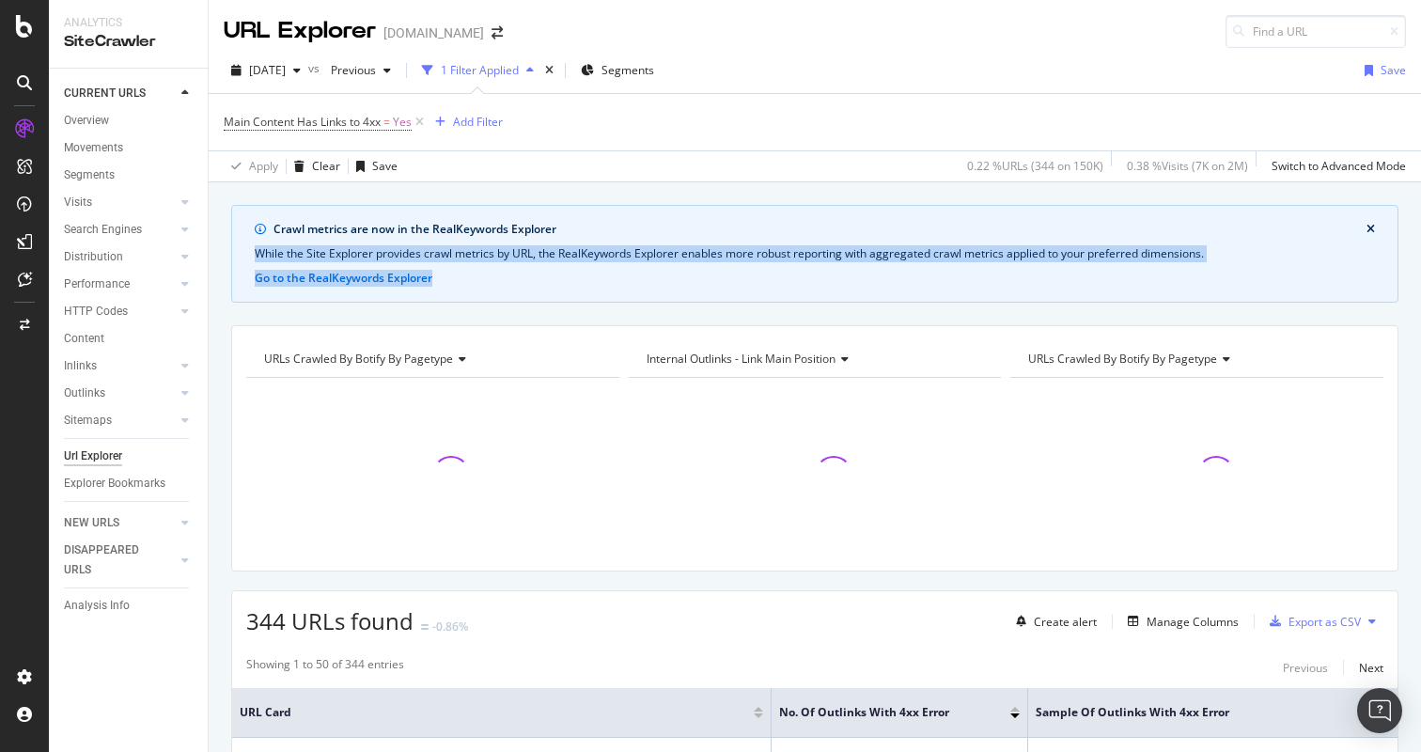
drag, startPoint x: 680, startPoint y: 261, endPoint x: 573, endPoint y: 225, distance: 113.2
click at [571, 226] on div "Crawl metrics are now in the RealKeywords Explorer While the Site Explorer prov…" at bounding box center [814, 254] width 1167 height 98
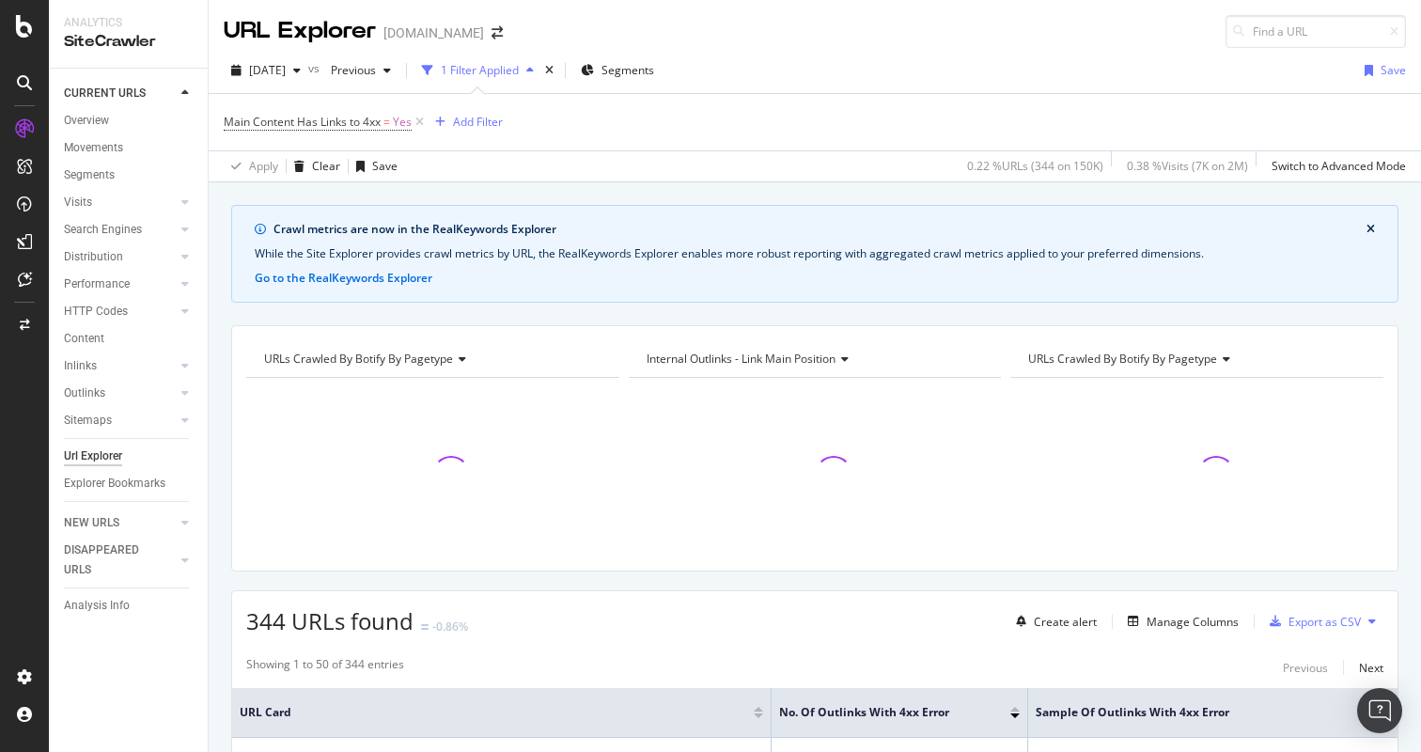
drag, startPoint x: 591, startPoint y: 232, endPoint x: 706, endPoint y: 245, distance: 115.4
click at [592, 232] on div "Crawl metrics are now in the RealKeywords Explorer" at bounding box center [819, 229] width 1093 height 17
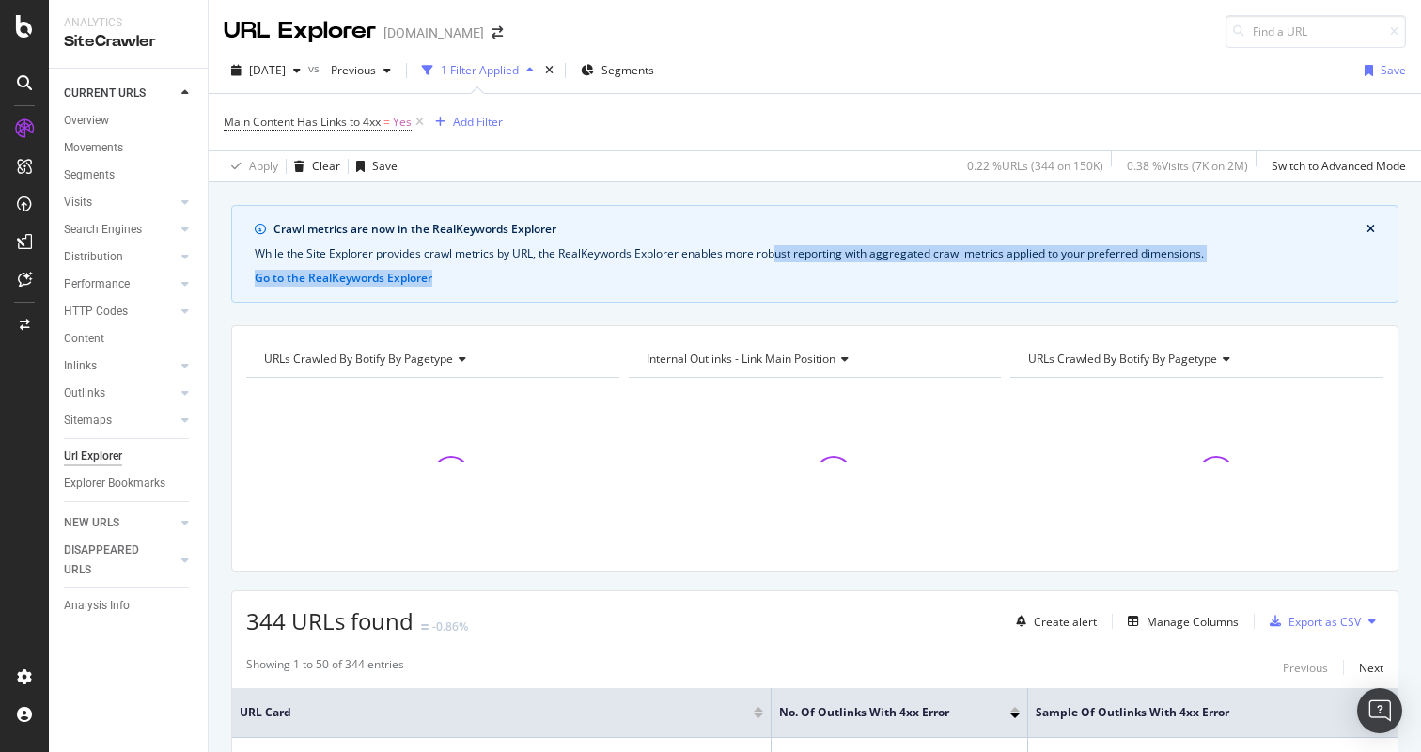
drag, startPoint x: 911, startPoint y: 277, endPoint x: 994, endPoint y: 289, distance: 84.5
click at [988, 289] on div "Crawl metrics are now in the RealKeywords Explorer While the Site Explorer prov…" at bounding box center [814, 254] width 1167 height 98
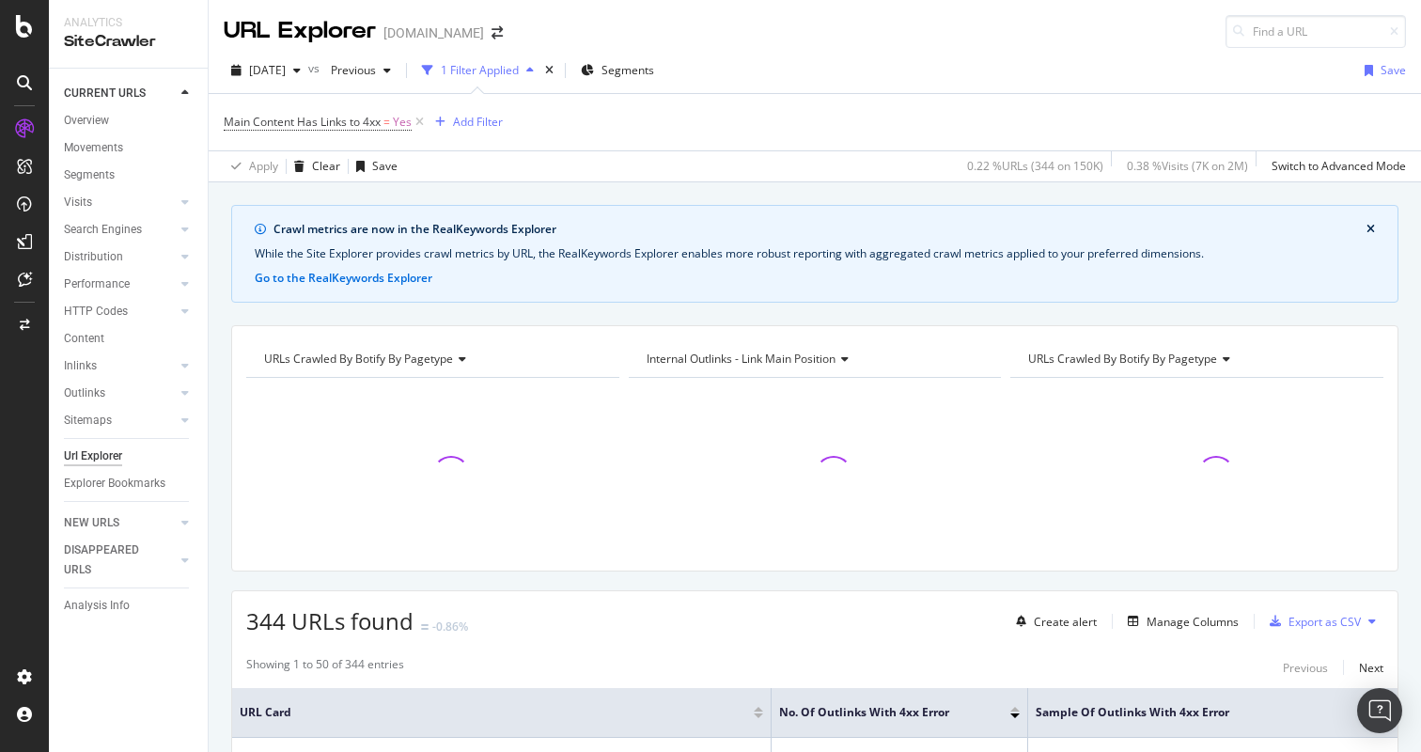
click at [994, 289] on div "Crawl metrics are now in the RealKeywords Explorer While the Site Explorer prov…" at bounding box center [814, 254] width 1167 height 98
click at [1366, 228] on icon "close banner" at bounding box center [1370, 229] width 8 height 11
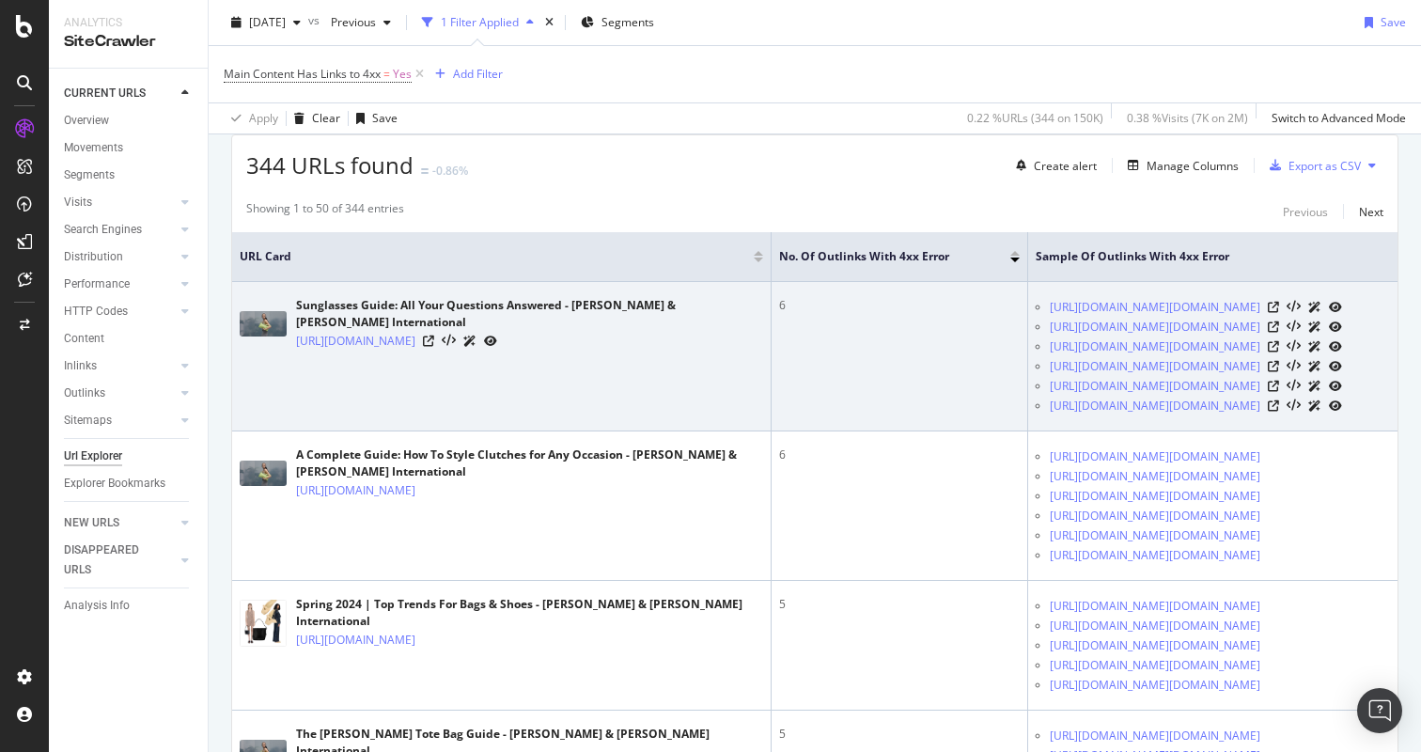
scroll to position [354, 0]
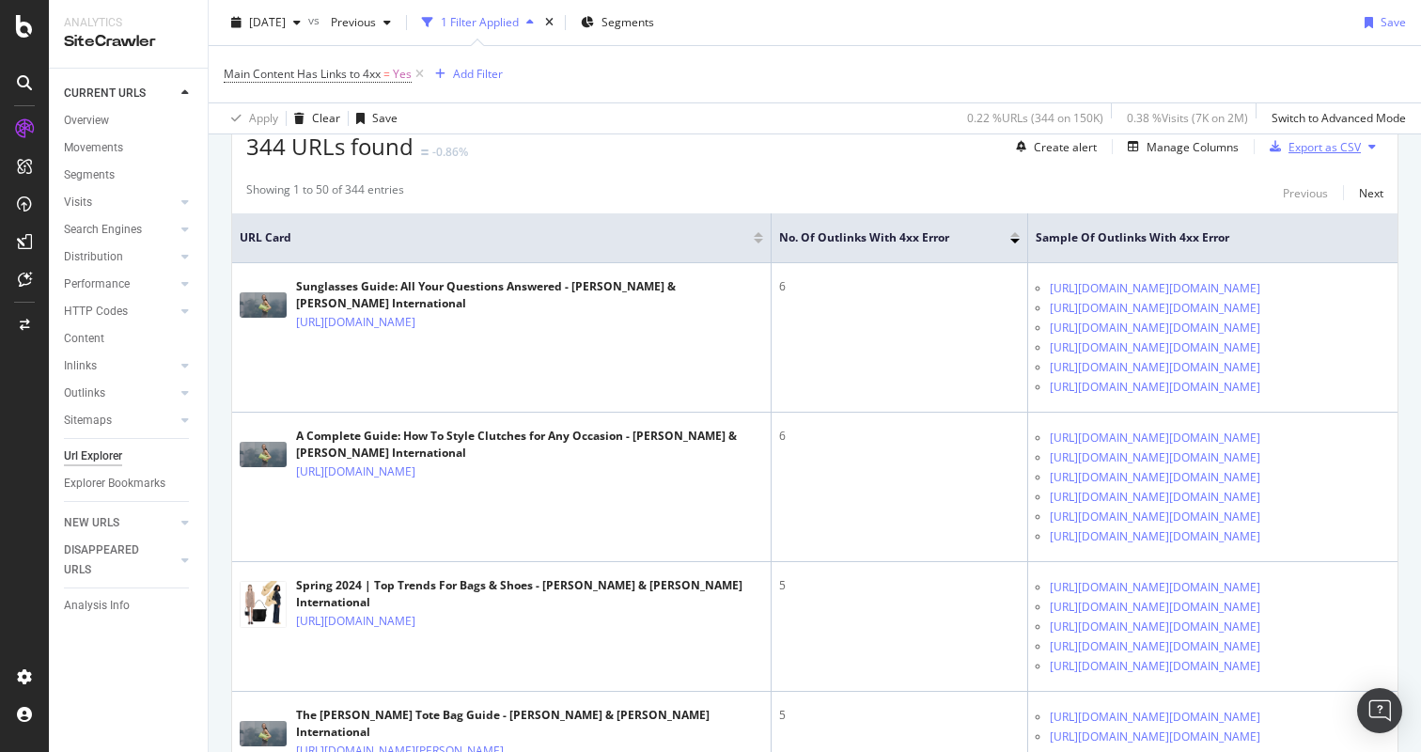
click at [1312, 152] on div "Export as CSV" at bounding box center [1324, 147] width 72 height 16
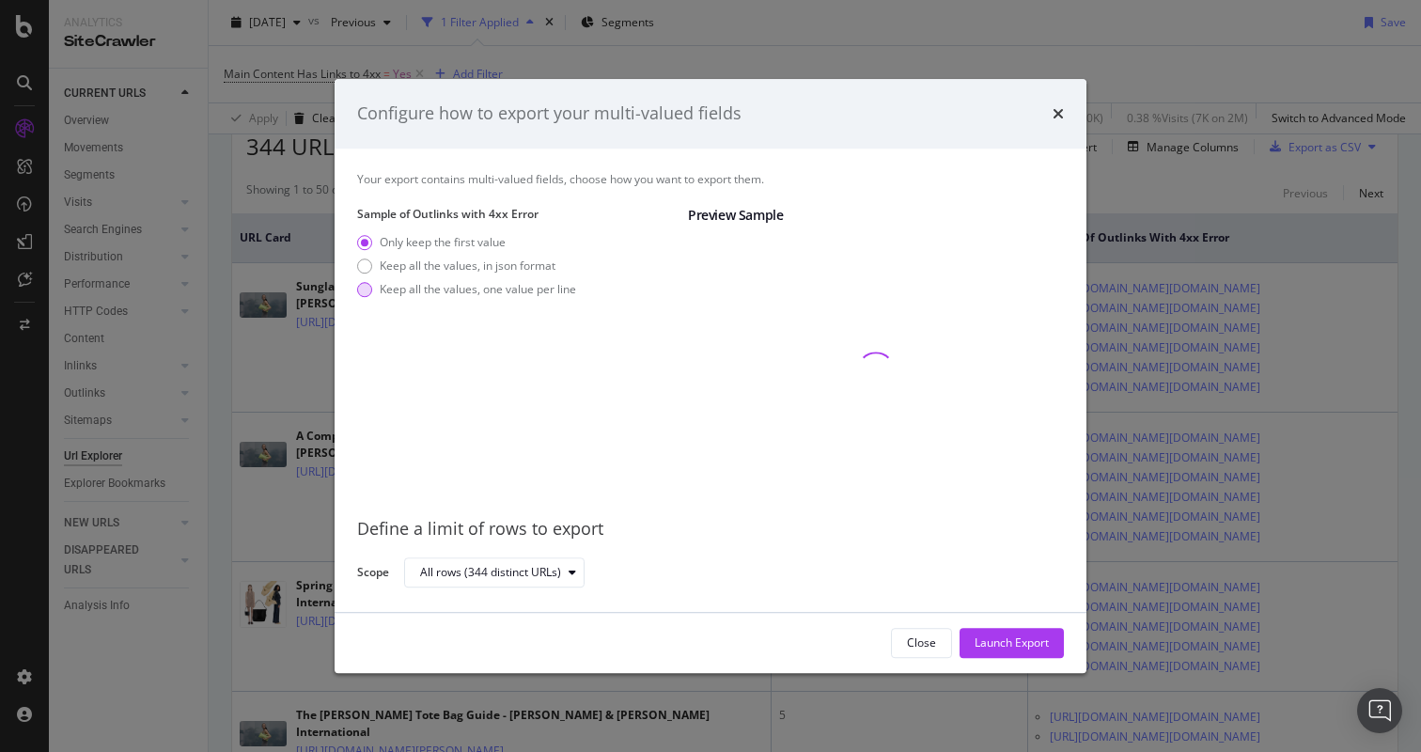
click at [499, 290] on div "Keep all the values, one value per line" at bounding box center [478, 289] width 196 height 16
click at [1003, 641] on div "Launch Export" at bounding box center [1012, 642] width 74 height 16
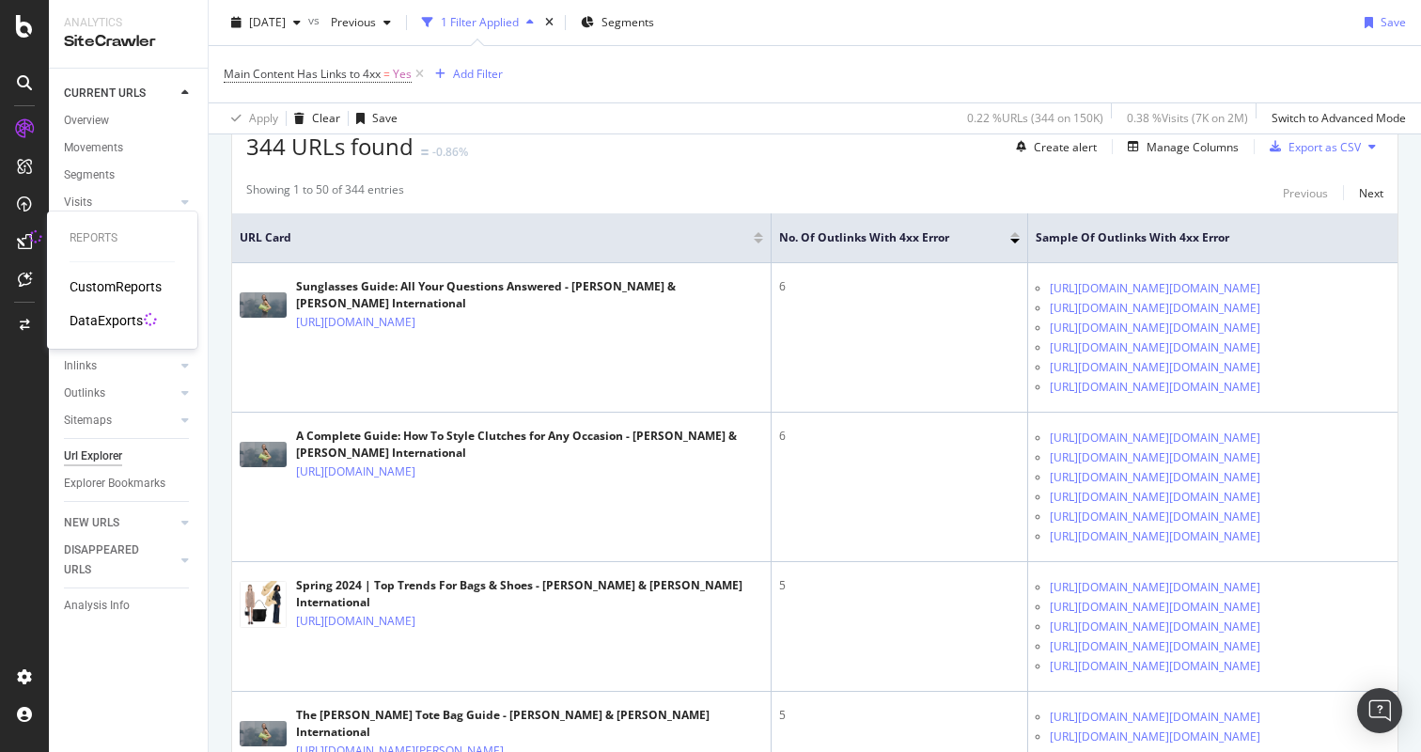
click at [95, 314] on div "DataExports" at bounding box center [106, 320] width 73 height 19
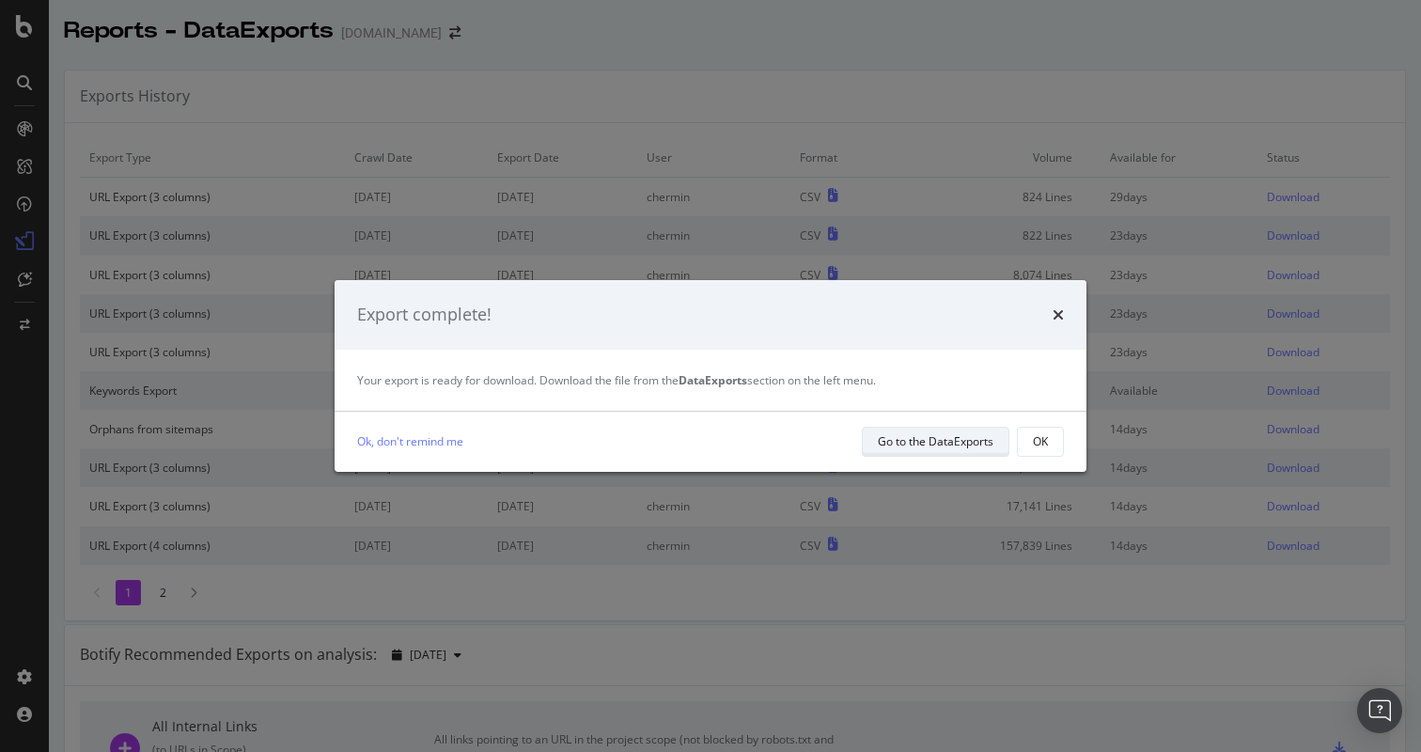
click at [929, 429] on div "Go to the DataExports" at bounding box center [936, 442] width 116 height 26
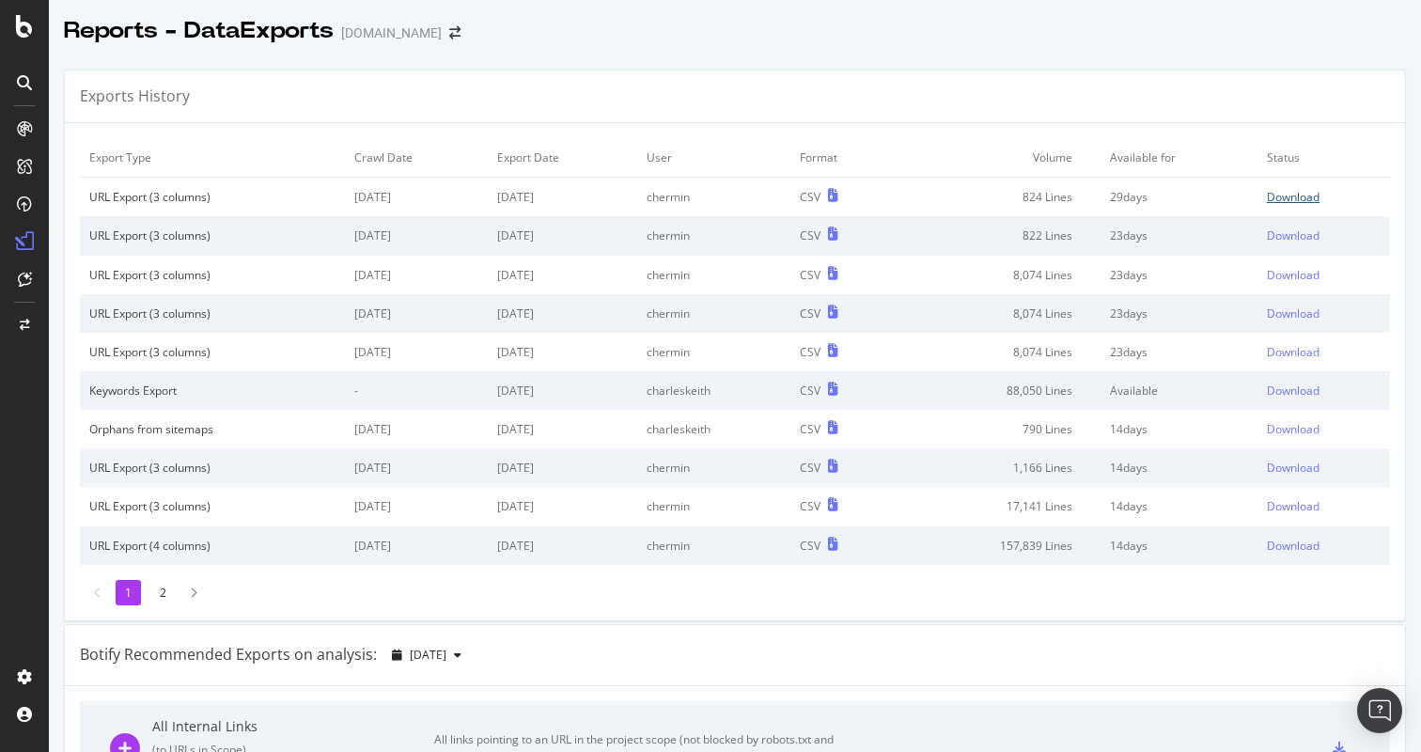
click at [1284, 193] on div "Download" at bounding box center [1293, 197] width 53 height 16
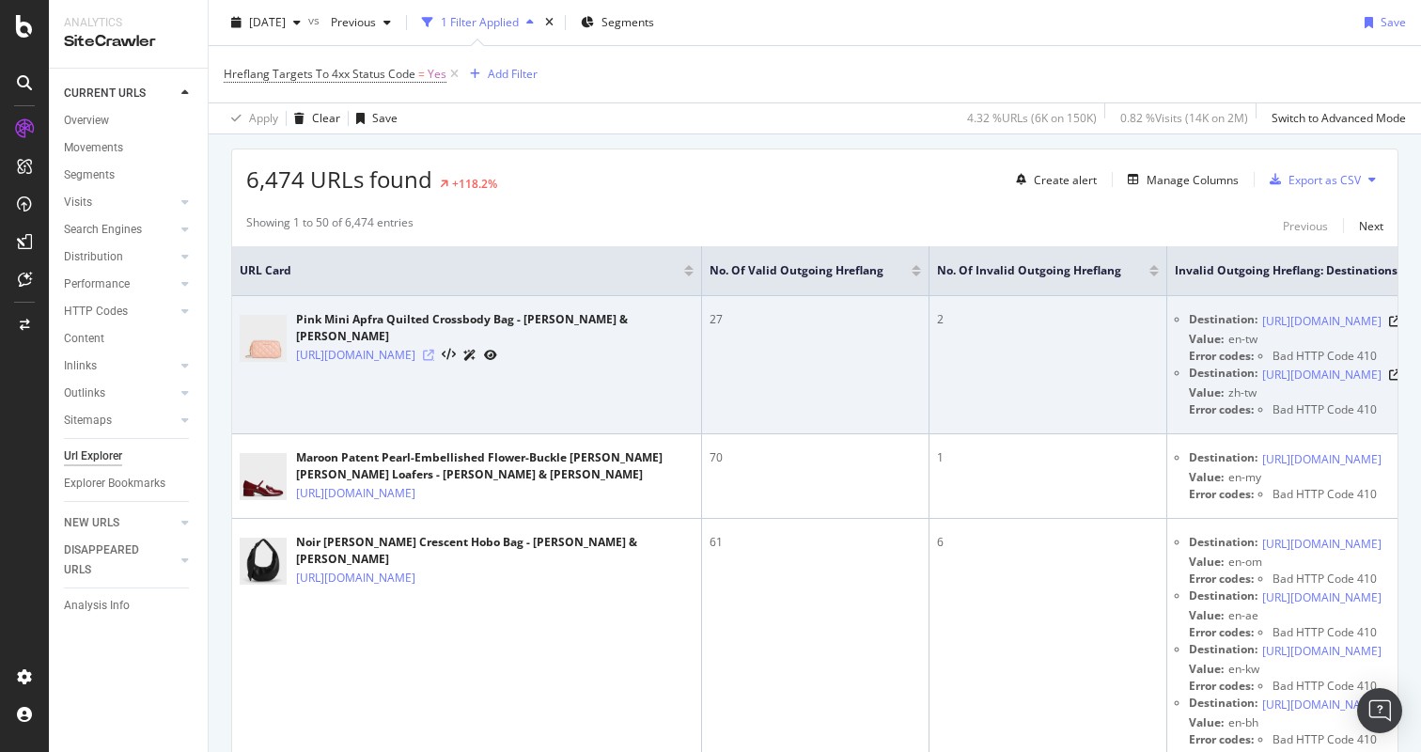
click at [434, 350] on icon at bounding box center [428, 355] width 11 height 11
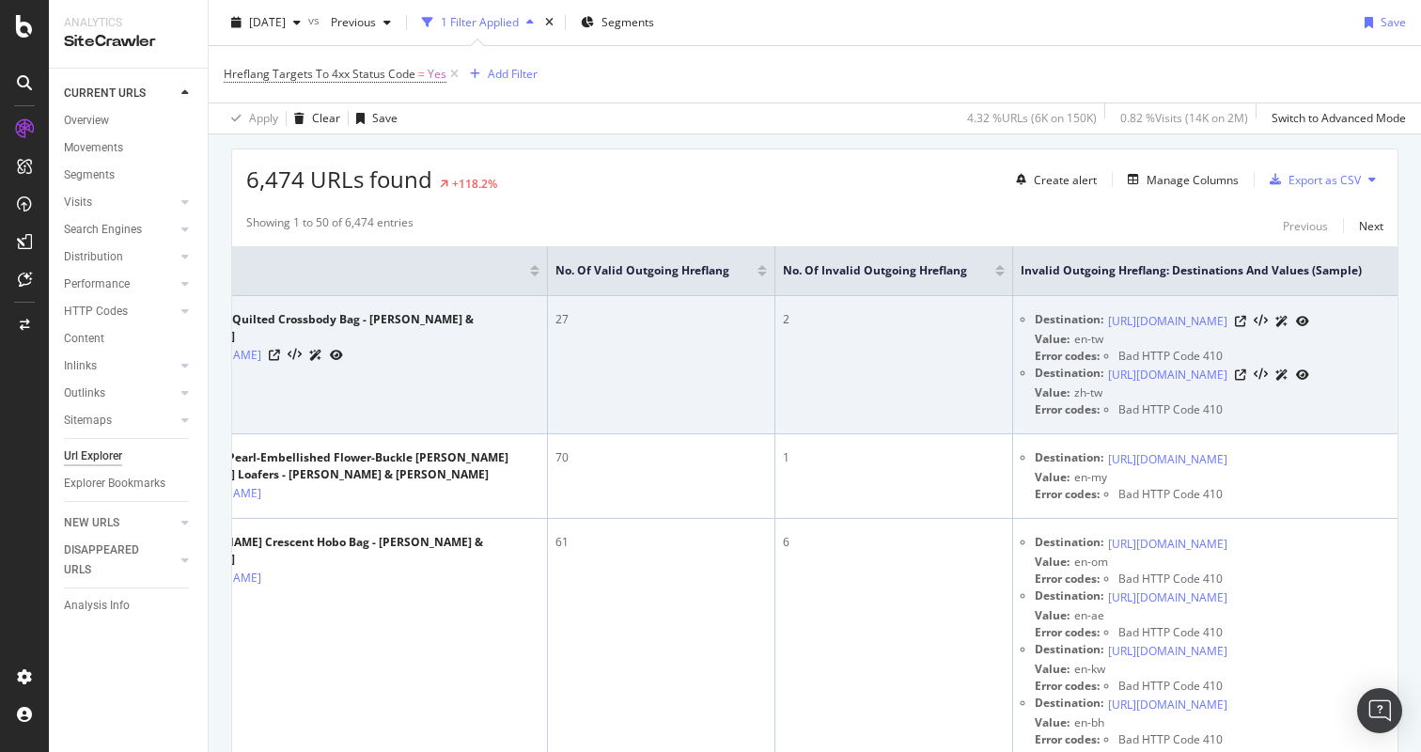
scroll to position [0, 252]
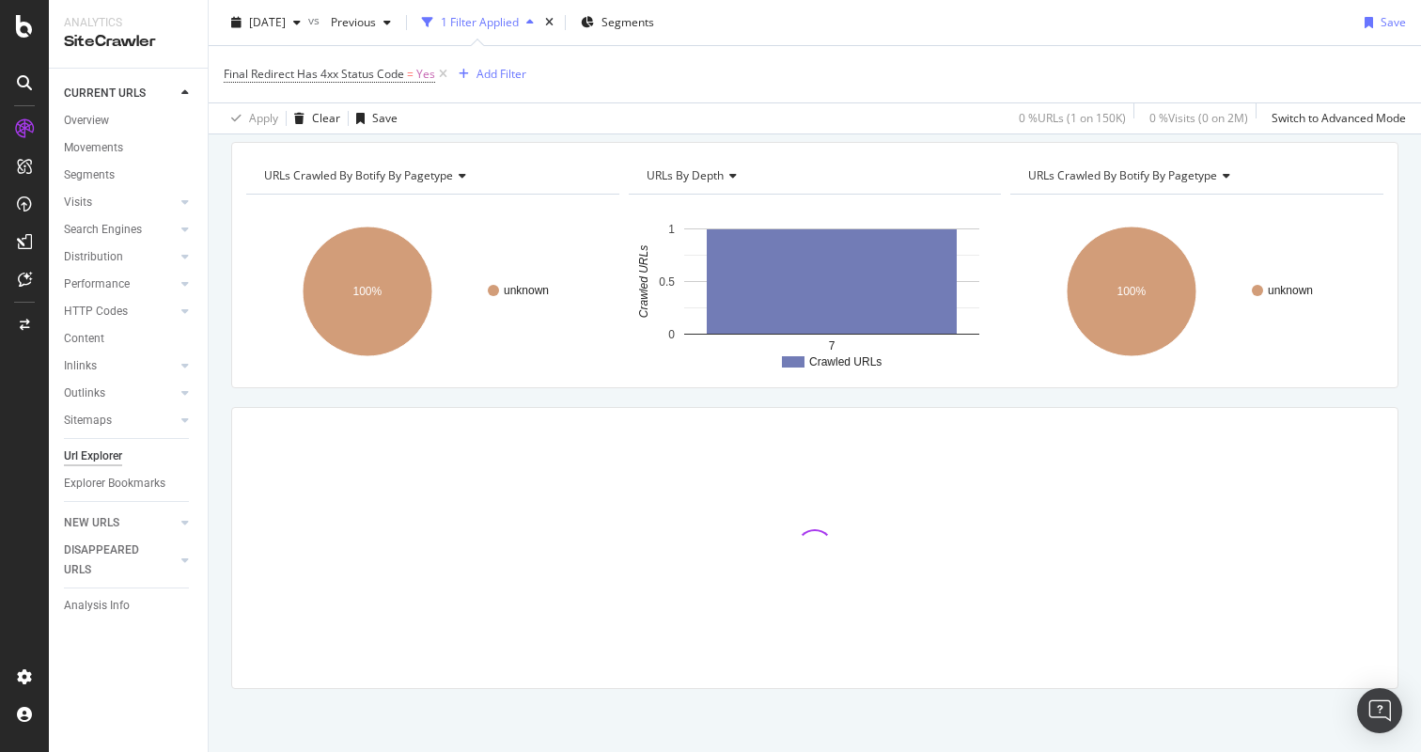
scroll to position [66, 0]
